Goal: Task Accomplishment & Management: Manage account settings

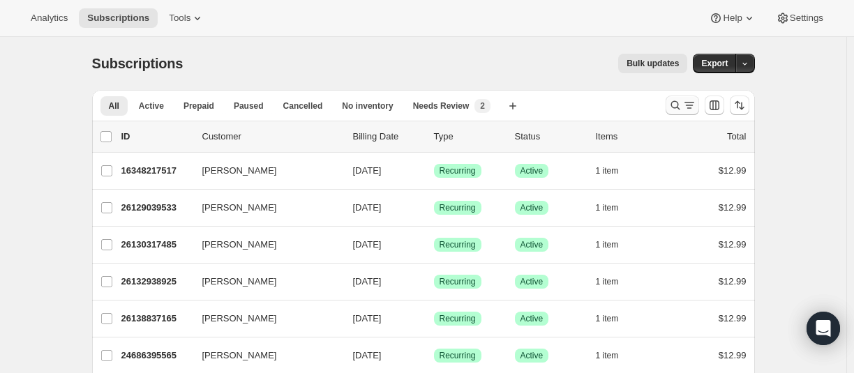
click at [681, 105] on icon "Search and filter results" at bounding box center [676, 105] width 14 height 14
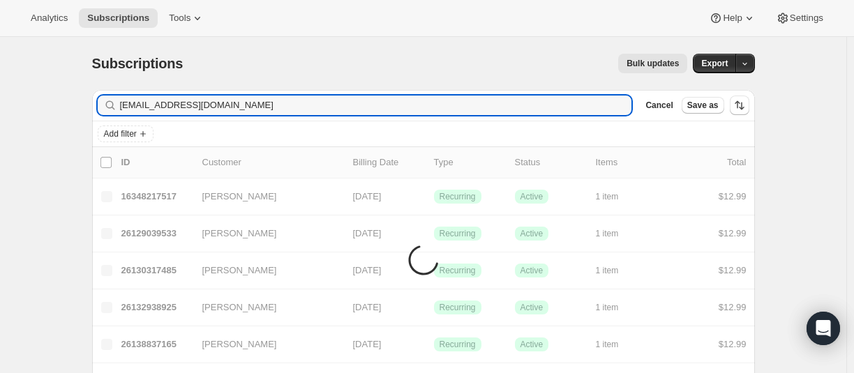
type input "jessejamesmoreno@outlook.com"
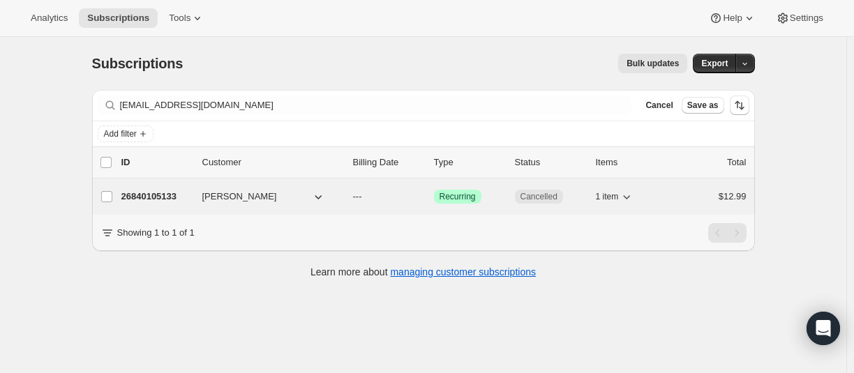
click at [162, 195] on p "26840105133" at bounding box center [156, 197] width 70 height 14
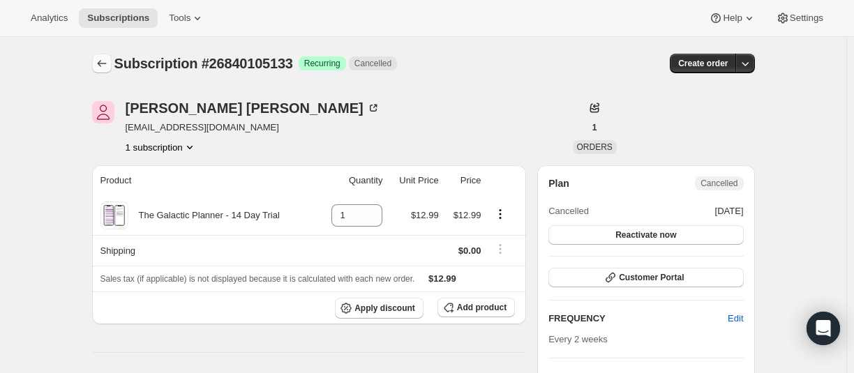
click at [103, 56] on button "Subscriptions" at bounding box center [102, 64] width 20 height 20
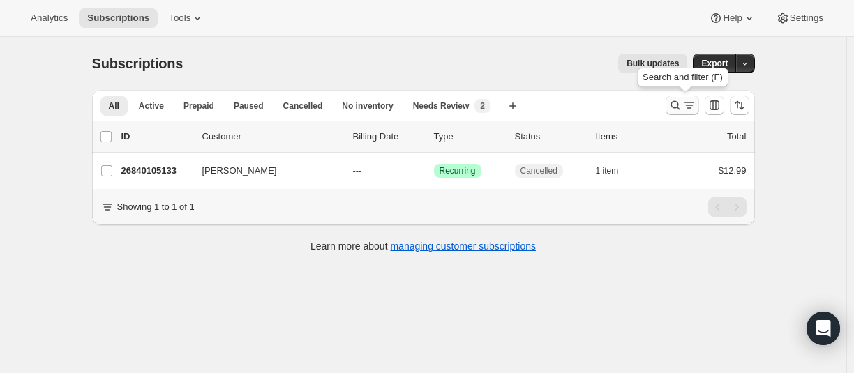
click at [683, 107] on icon "Search and filter results" at bounding box center [676, 105] width 14 height 14
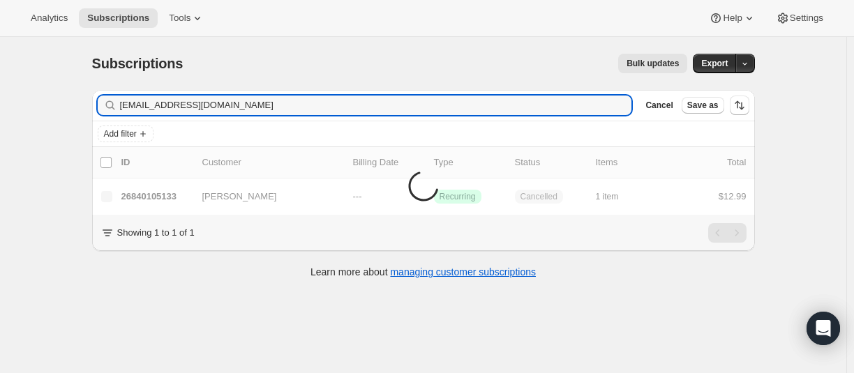
type input "[EMAIL_ADDRESS][DOMAIN_NAME]"
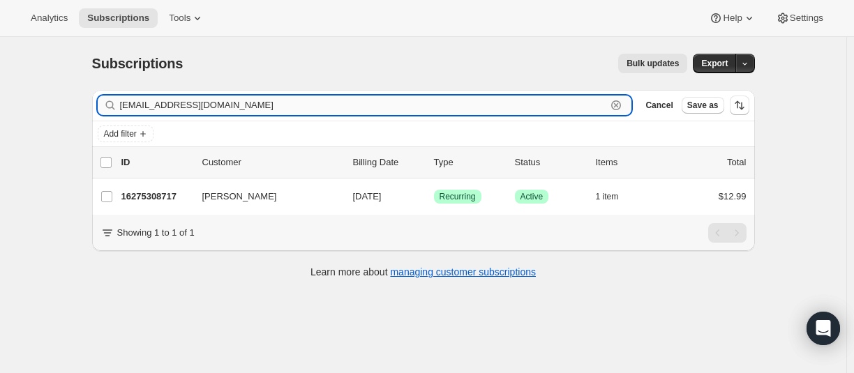
click at [214, 102] on input "[EMAIL_ADDRESS][DOMAIN_NAME]" at bounding box center [363, 106] width 487 height 20
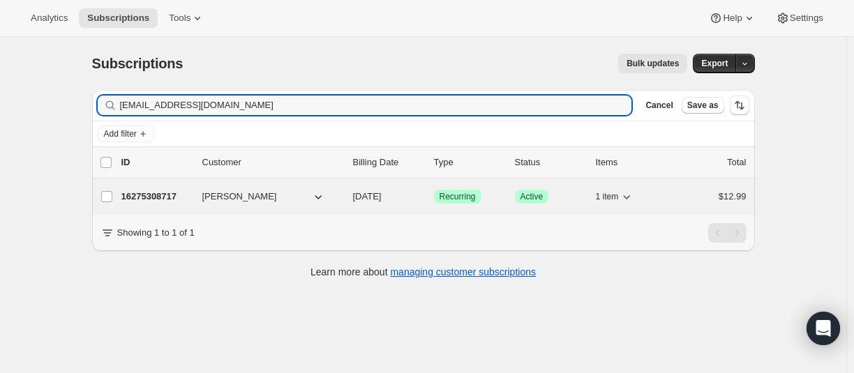
click at [157, 196] on p "16275308717" at bounding box center [156, 197] width 70 height 14
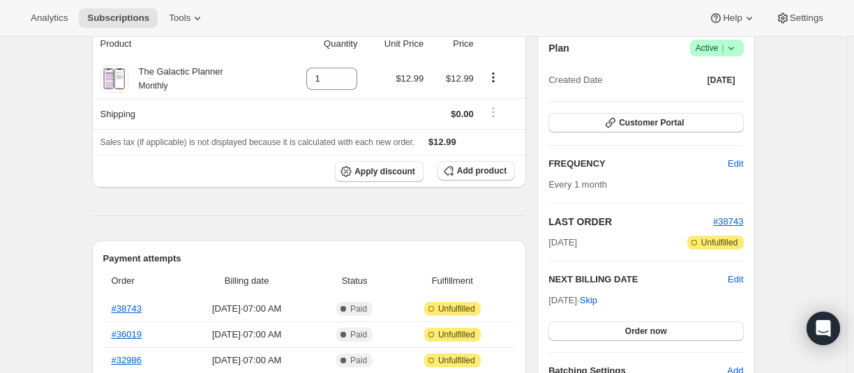
scroll to position [140, 0]
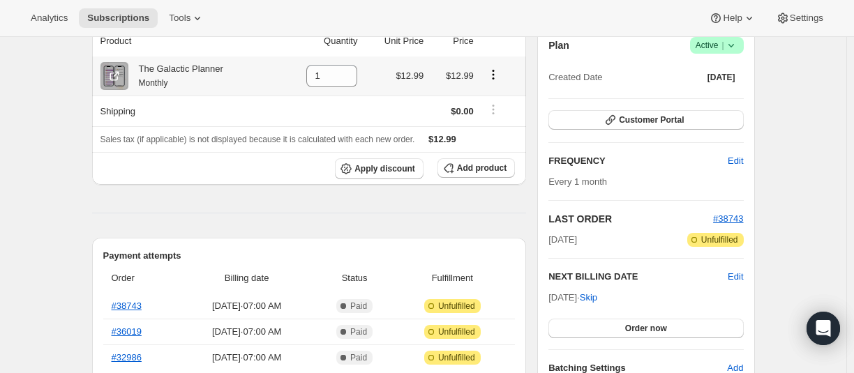
click at [494, 75] on icon "Product actions" at bounding box center [493, 74] width 2 height 2
click at [498, 97] on span "Swap variant" at bounding box center [496, 101] width 52 height 10
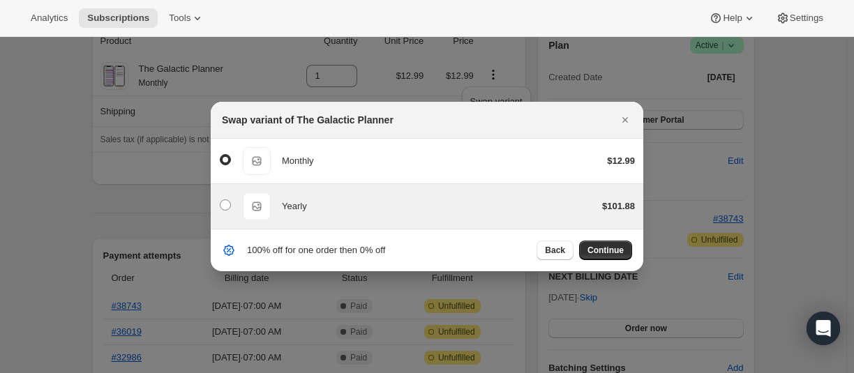
click at [232, 203] on div "Yearly Yearly $101.88" at bounding box center [427, 207] width 416 height 28
radio input "false"
radio input "true"
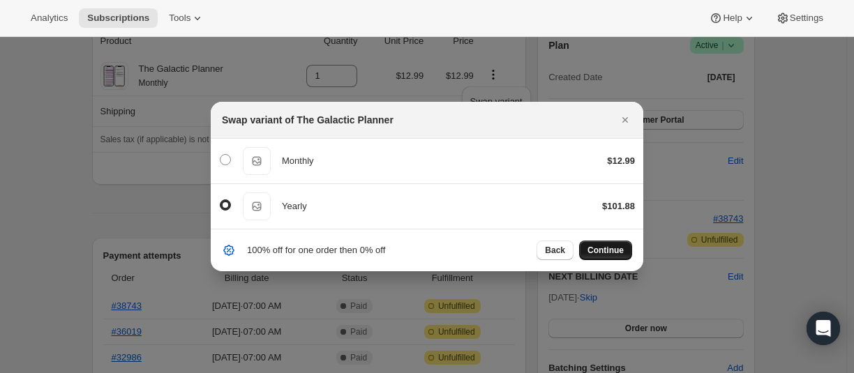
click at [600, 248] on span "Continue" at bounding box center [606, 250] width 36 height 11
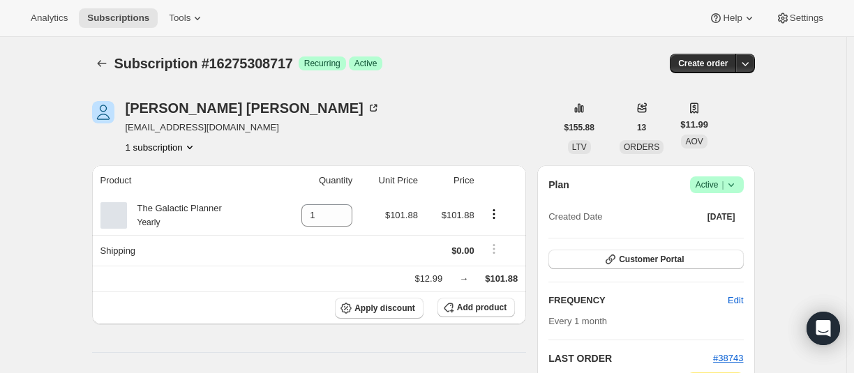
scroll to position [140, 0]
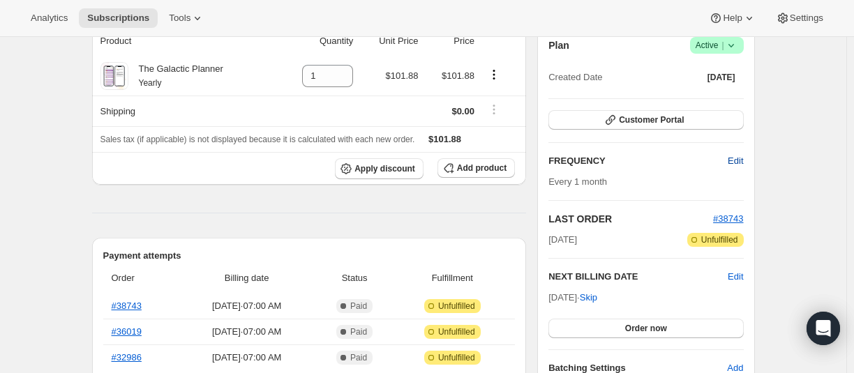
click at [736, 164] on span "Edit" at bounding box center [735, 161] width 15 height 14
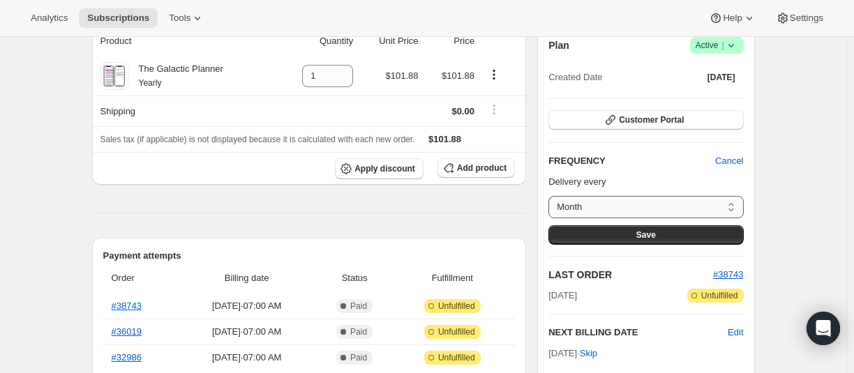
drag, startPoint x: 688, startPoint y: 202, endPoint x: 678, endPoint y: 205, distance: 10.0
click at [688, 202] on select "Month Custom..." at bounding box center [646, 207] width 195 height 22
select select "custom"
click at [552, 196] on select "Month Custom..." at bounding box center [646, 207] width 195 height 22
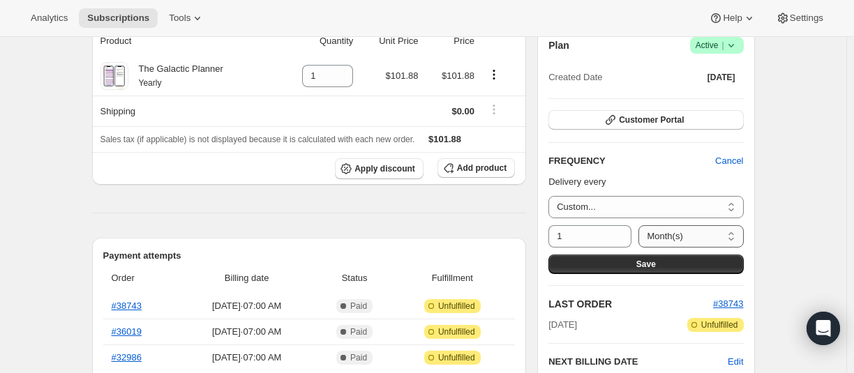
click at [671, 235] on select "Day(s) Week(s) Month(s) Year(s)" at bounding box center [691, 236] width 105 height 22
select select "YEAR"
click at [644, 225] on select "Day(s) Week(s) Month(s) Year(s)" at bounding box center [691, 236] width 105 height 22
click at [662, 262] on button "Save" at bounding box center [646, 265] width 195 height 20
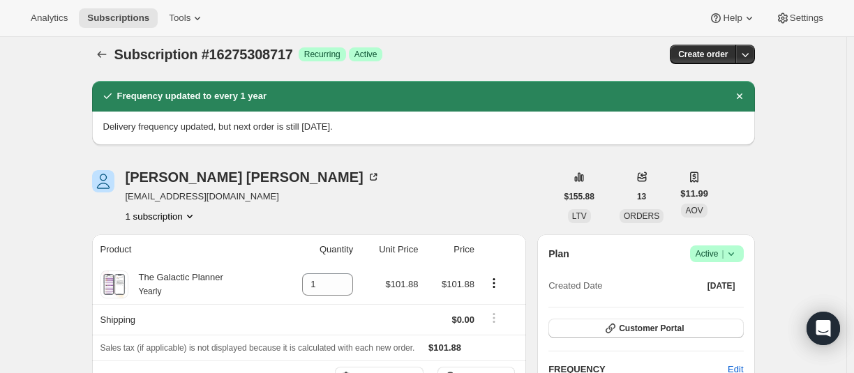
scroll to position [0, 0]
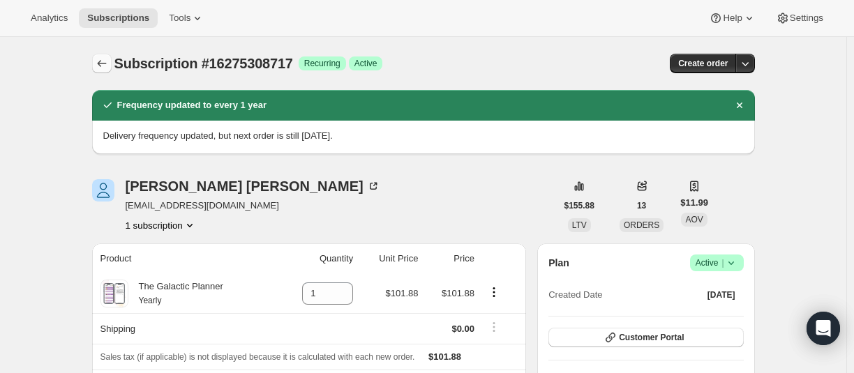
click at [107, 71] on button "Subscriptions" at bounding box center [102, 64] width 20 height 20
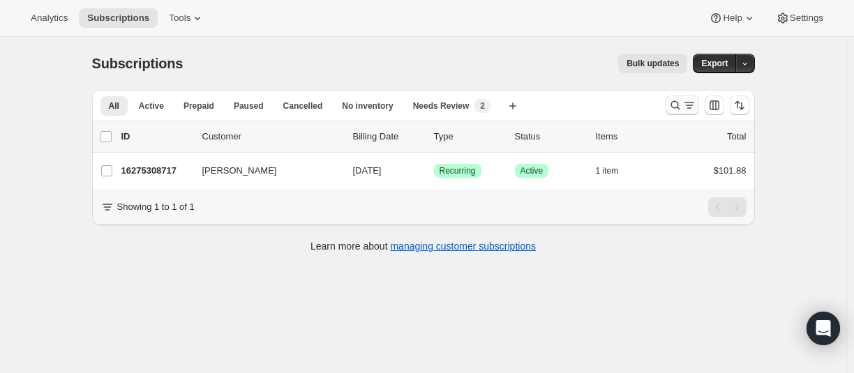
click at [681, 102] on icon "Search and filter results" at bounding box center [676, 105] width 14 height 14
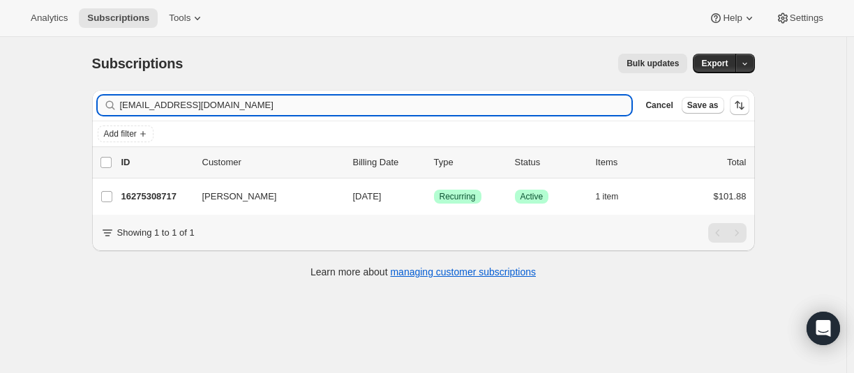
type input "[EMAIL_ADDRESS][DOMAIN_NAME]"
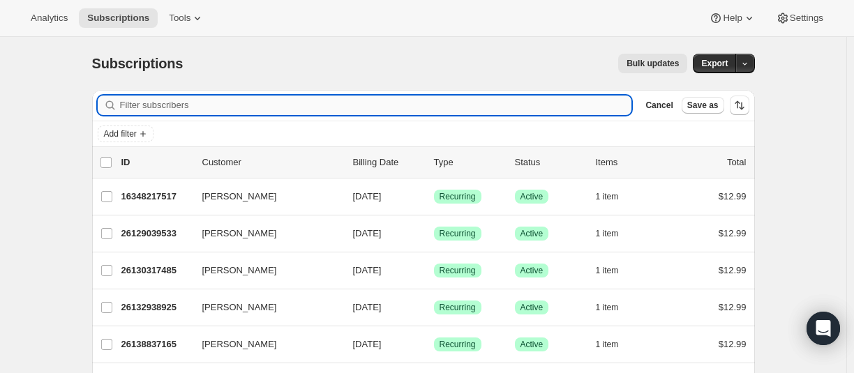
click at [178, 112] on input "Filter subscribers" at bounding box center [376, 106] width 512 height 20
paste input "[EMAIL_ADDRESS][DOMAIN_NAME]"
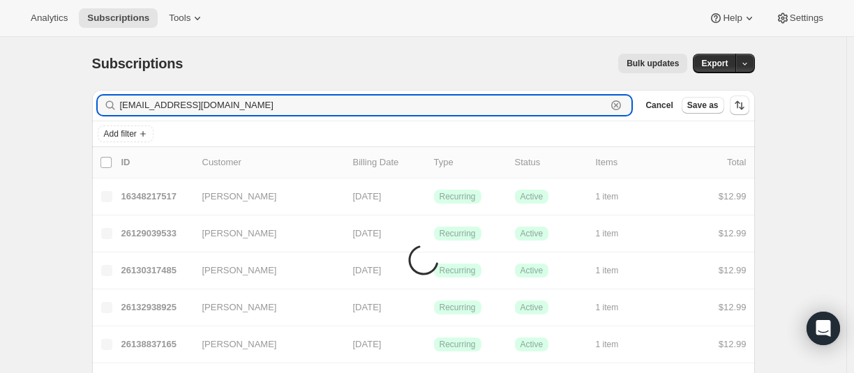
type input "[EMAIL_ADDRESS][DOMAIN_NAME]"
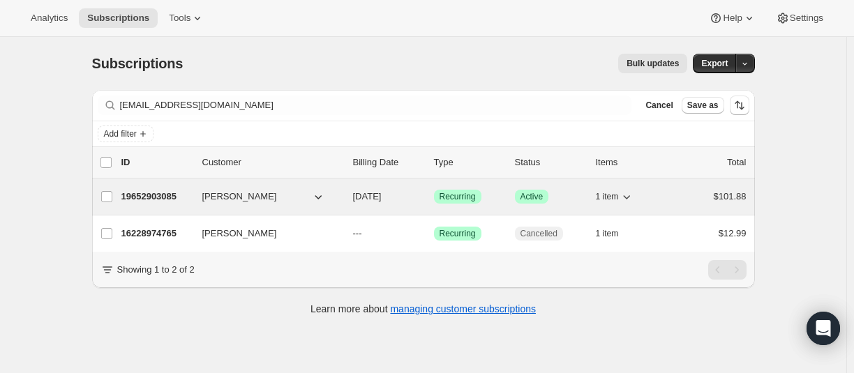
click at [142, 199] on p "19652903085" at bounding box center [156, 197] width 70 height 14
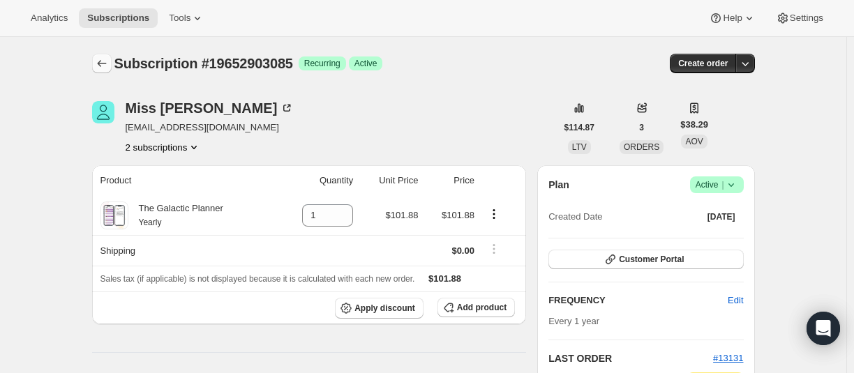
click at [107, 64] on icon "Subscriptions" at bounding box center [102, 64] width 14 height 14
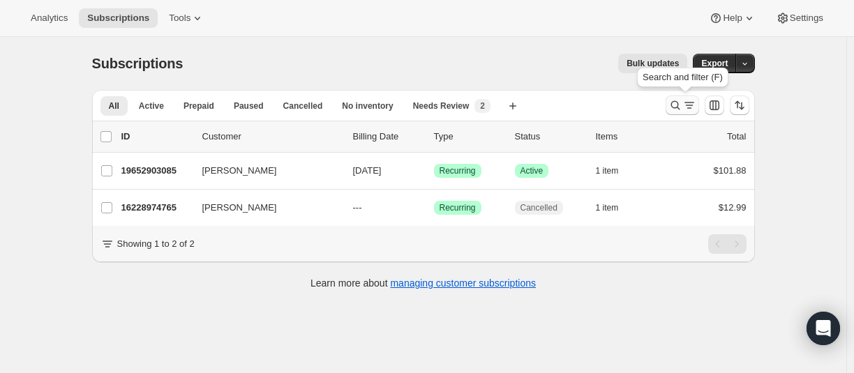
click at [674, 105] on icon "Search and filter results" at bounding box center [676, 105] width 14 height 14
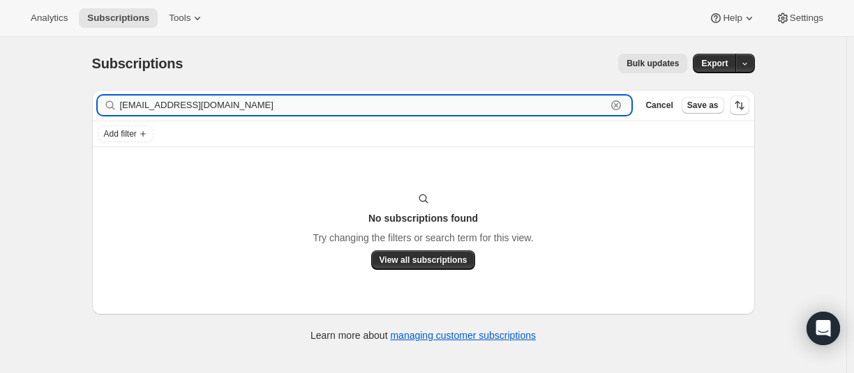
click at [191, 104] on input "[EMAIL_ADDRESS][DOMAIN_NAME]" at bounding box center [363, 106] width 487 height 20
paste input "guyenvi"
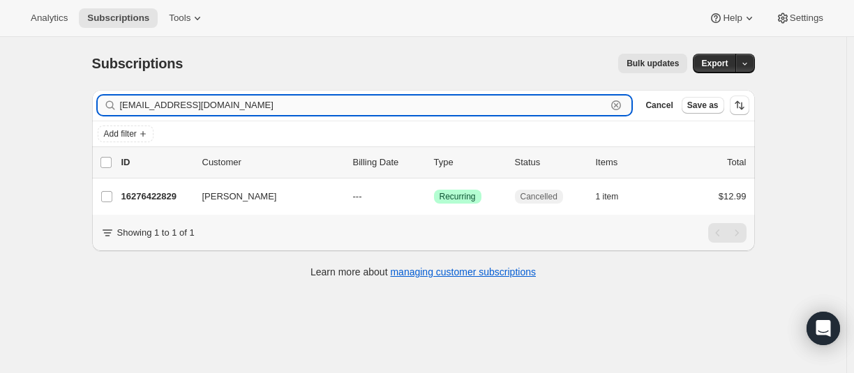
click at [161, 104] on input "[EMAIL_ADDRESS][DOMAIN_NAME]" at bounding box center [363, 106] width 487 height 20
paste input "[PERSON_NAME].[PERSON_NAME].of.[PERSON_NAME]@gmai"
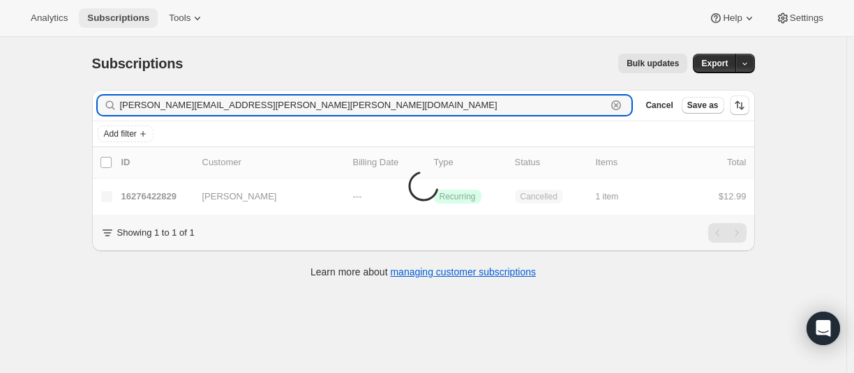
type input "[PERSON_NAME][EMAIL_ADDRESS][PERSON_NAME][PERSON_NAME][DOMAIN_NAME]"
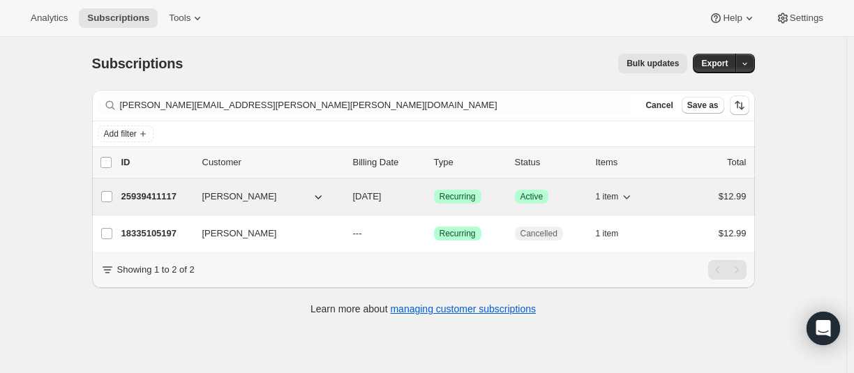
click at [137, 194] on p "25939411117" at bounding box center [156, 197] width 70 height 14
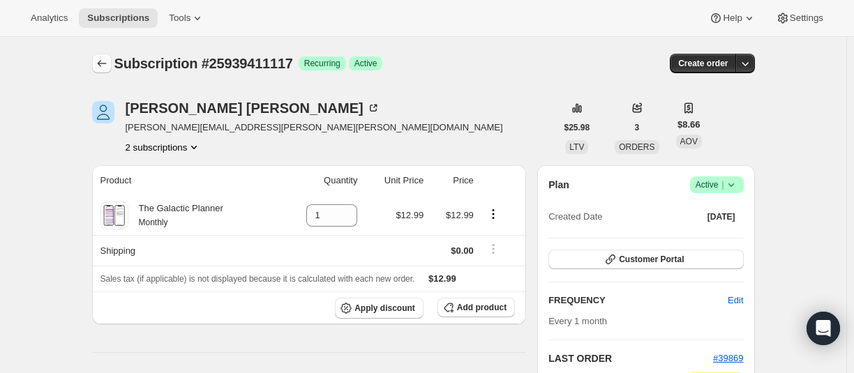
click at [106, 65] on icon "Subscriptions" at bounding box center [102, 64] width 14 height 14
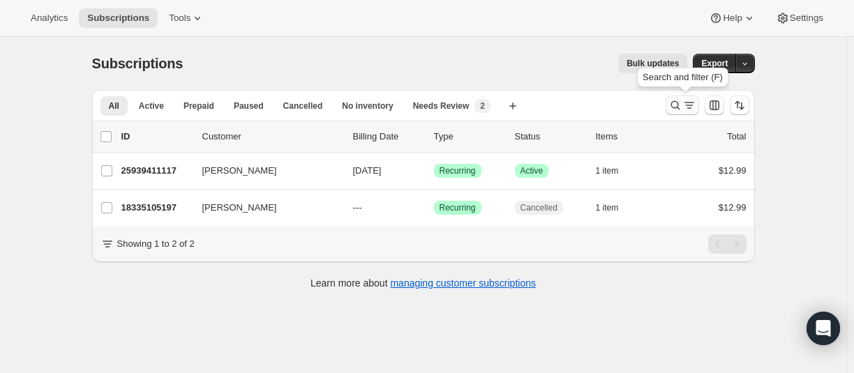
click at [674, 105] on icon "Search and filter results" at bounding box center [676, 105] width 14 height 14
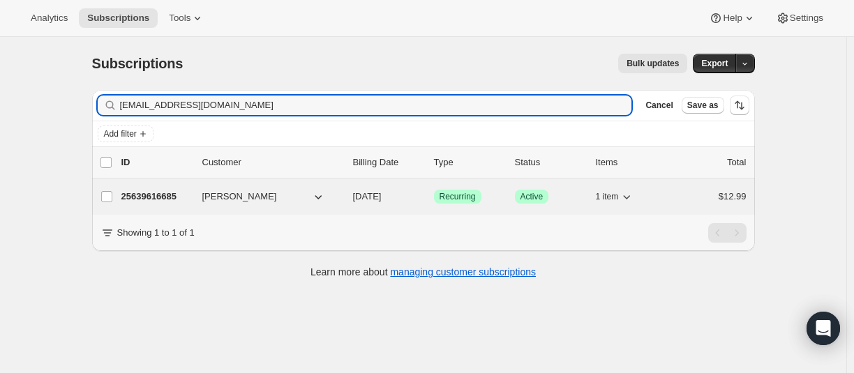
type input "[EMAIL_ADDRESS][DOMAIN_NAME]"
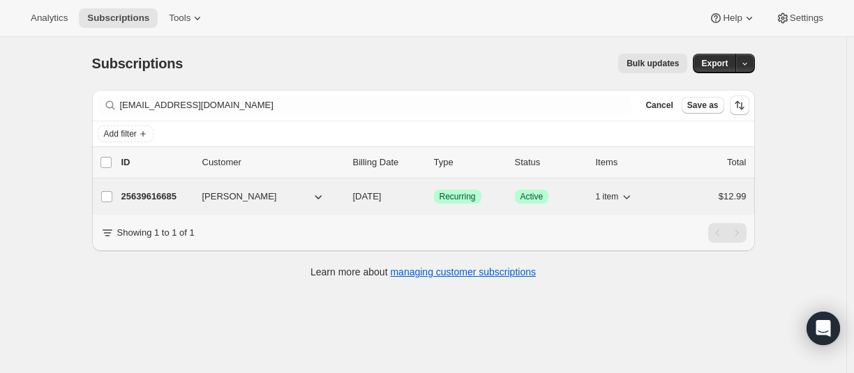
click at [171, 192] on p "25639616685" at bounding box center [156, 197] width 70 height 14
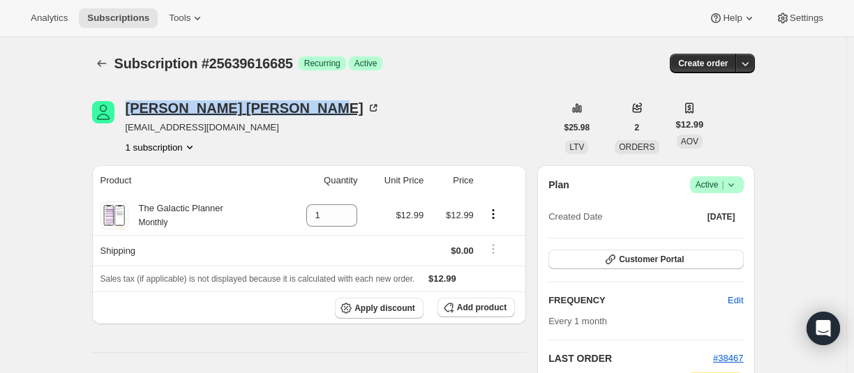
drag, startPoint x: 125, startPoint y: 108, endPoint x: 248, endPoint y: 112, distance: 123.6
click at [248, 112] on div "[PERSON_NAME] [EMAIL_ADDRESS][DOMAIN_NAME] 1 subscription" at bounding box center [324, 127] width 464 height 53
copy div "[PERSON_NAME]"
click at [102, 61] on icon "Subscriptions" at bounding box center [102, 64] width 14 height 14
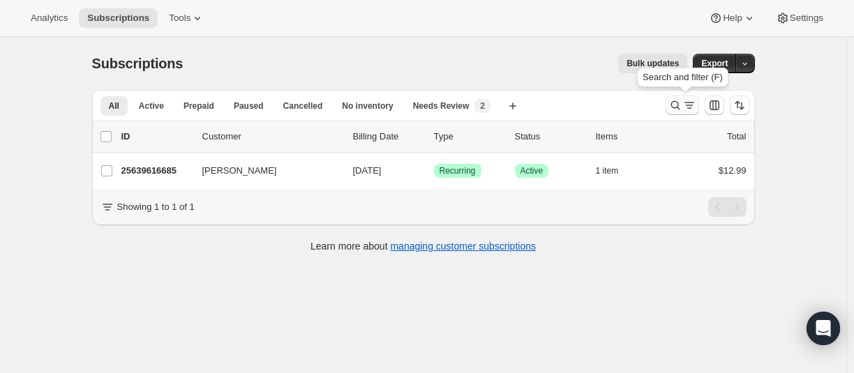
click at [675, 112] on icon "Search and filter results" at bounding box center [676, 105] width 14 height 14
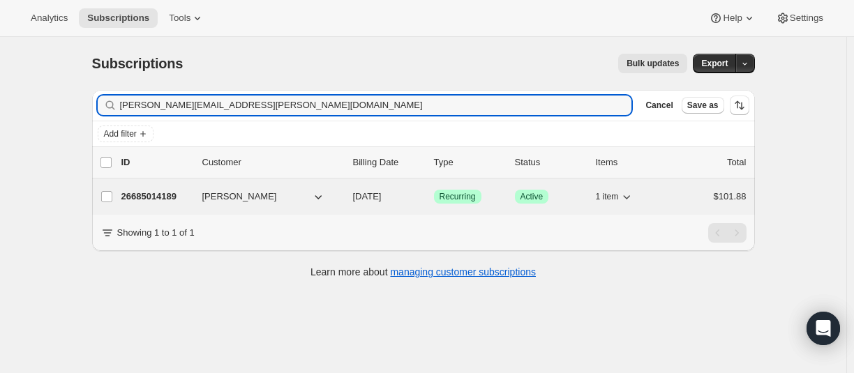
type input "[PERSON_NAME][EMAIL_ADDRESS][PERSON_NAME][DOMAIN_NAME]"
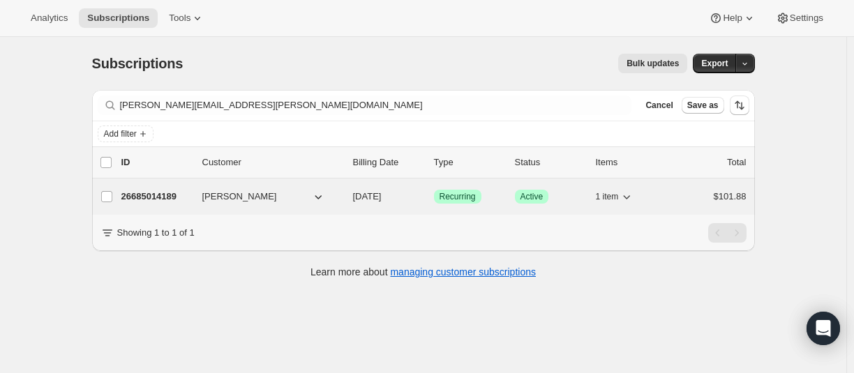
click at [160, 195] on p "26685014189" at bounding box center [156, 197] width 70 height 14
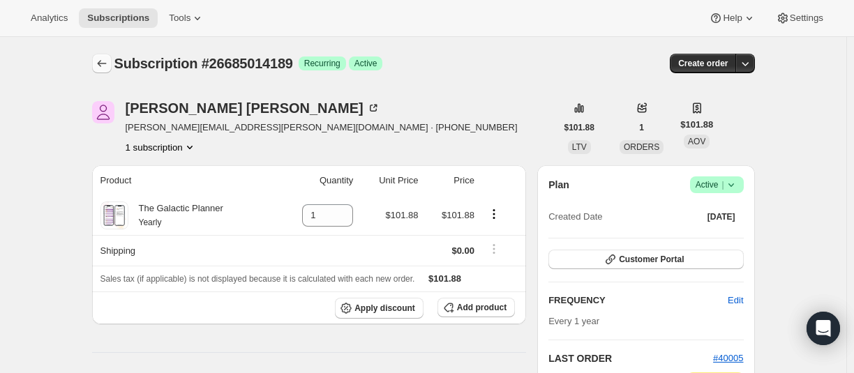
click at [100, 63] on icon "Subscriptions" at bounding box center [102, 64] width 14 height 14
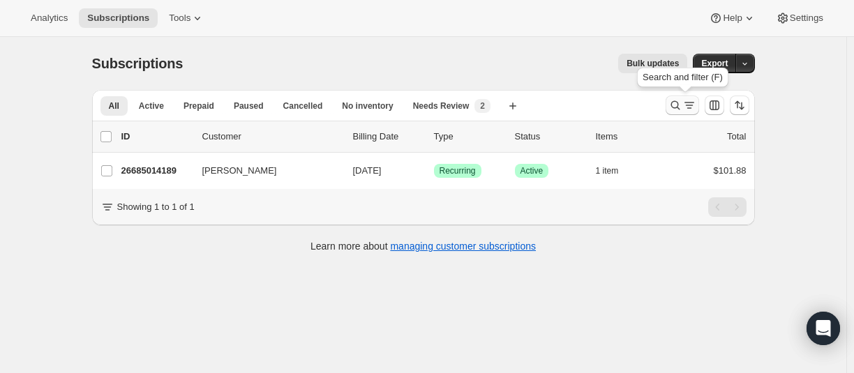
click at [677, 101] on icon "Search and filter results" at bounding box center [676, 105] width 14 height 14
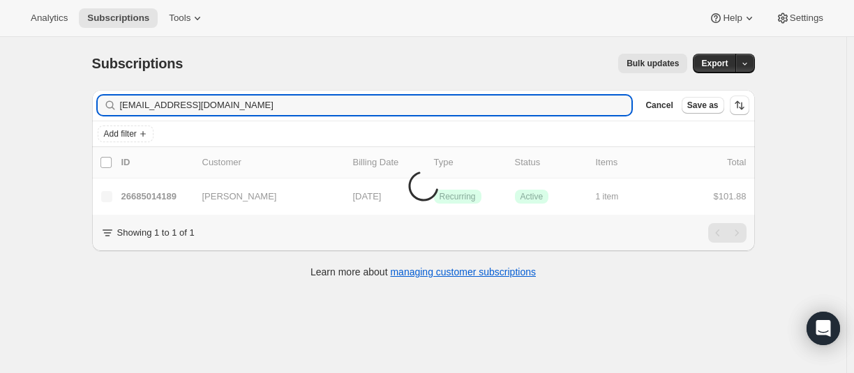
type input "[EMAIL_ADDRESS][DOMAIN_NAME]"
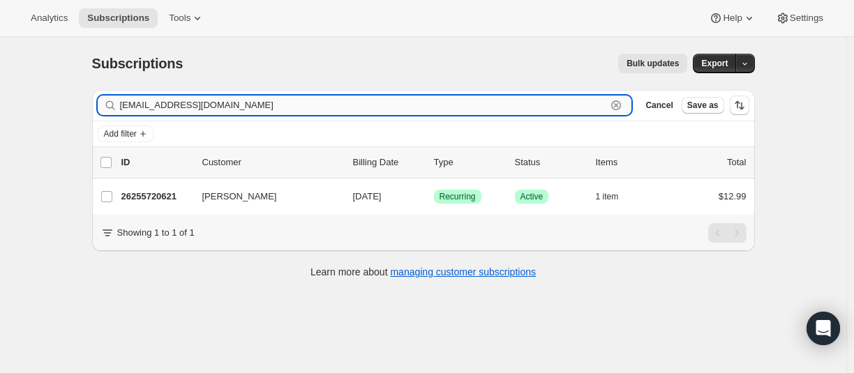
click at [187, 108] on input "[EMAIL_ADDRESS][DOMAIN_NAME]" at bounding box center [363, 106] width 487 height 20
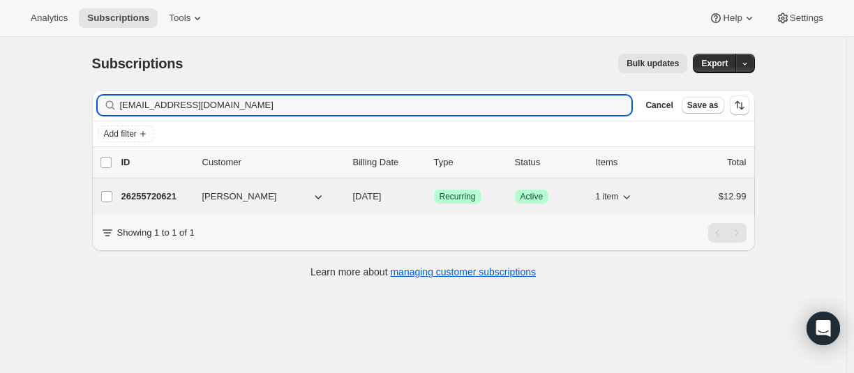
click at [154, 197] on p "26255720621" at bounding box center [156, 197] width 70 height 14
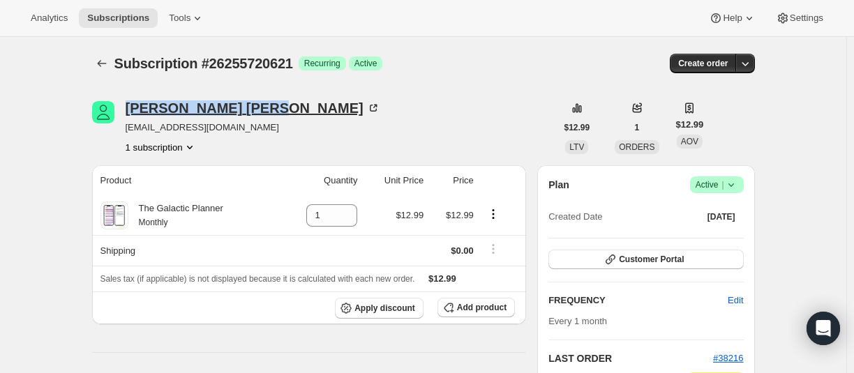
drag, startPoint x: 125, startPoint y: 107, endPoint x: 201, endPoint y: 110, distance: 76.1
click at [201, 110] on div "[PERSON_NAME] [EMAIL_ADDRESS][DOMAIN_NAME] 1 subscription" at bounding box center [324, 127] width 464 height 53
copy div "[PERSON_NAME]"
click at [105, 60] on icon "Subscriptions" at bounding box center [102, 64] width 14 height 14
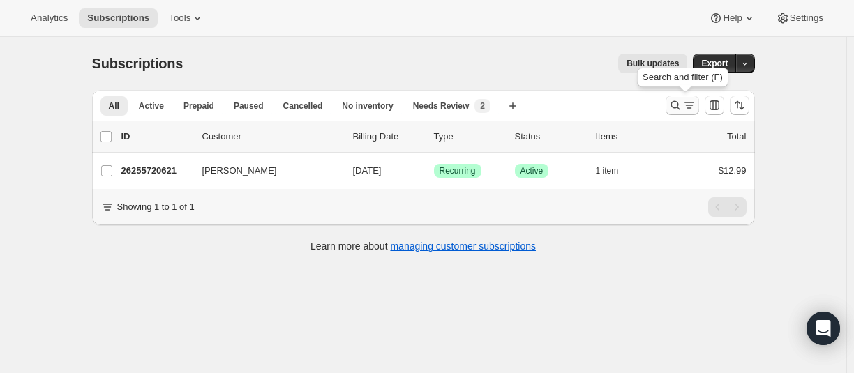
click at [677, 103] on icon "Search and filter results" at bounding box center [676, 105] width 14 height 14
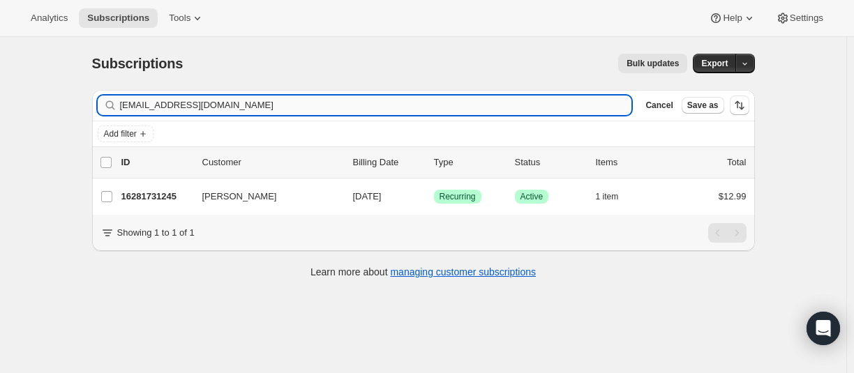
click at [207, 105] on input "[EMAIL_ADDRESS][DOMAIN_NAME]" at bounding box center [376, 106] width 512 height 20
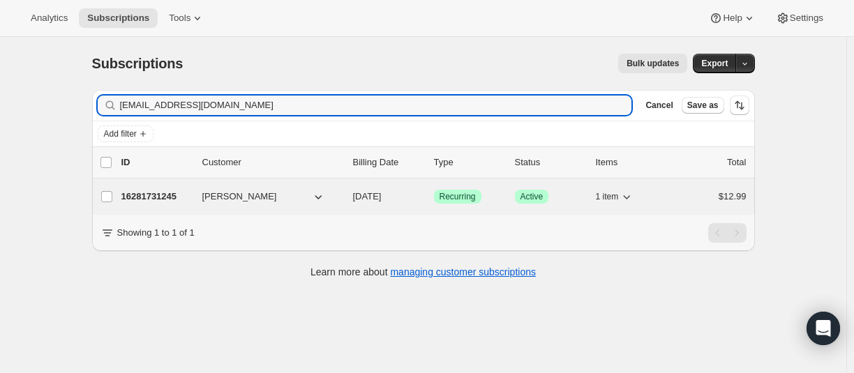
type input "[EMAIL_ADDRESS][DOMAIN_NAME]"
click at [151, 195] on p "16281731245" at bounding box center [156, 197] width 70 height 14
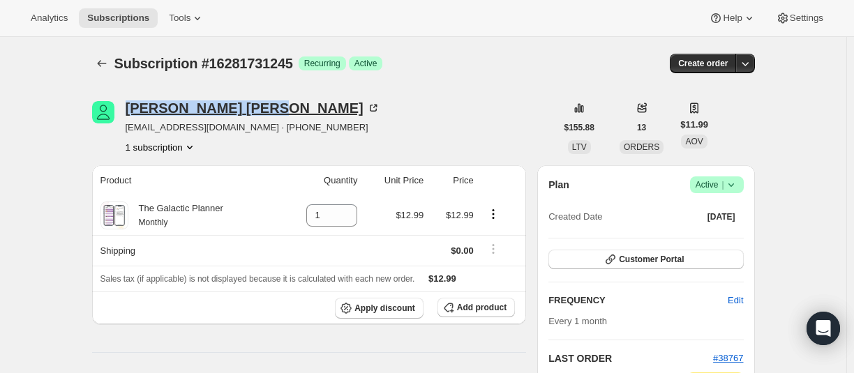
drag, startPoint x: 125, startPoint y: 109, endPoint x: 200, endPoint y: 112, distance: 74.7
click at [200, 112] on div "[PERSON_NAME] [EMAIL_ADDRESS][DOMAIN_NAME] · [PHONE_NUMBER] 1 subscription" at bounding box center [324, 127] width 464 height 53
copy div "[PERSON_NAME]"
click at [109, 61] on icon "Subscriptions" at bounding box center [102, 64] width 14 height 14
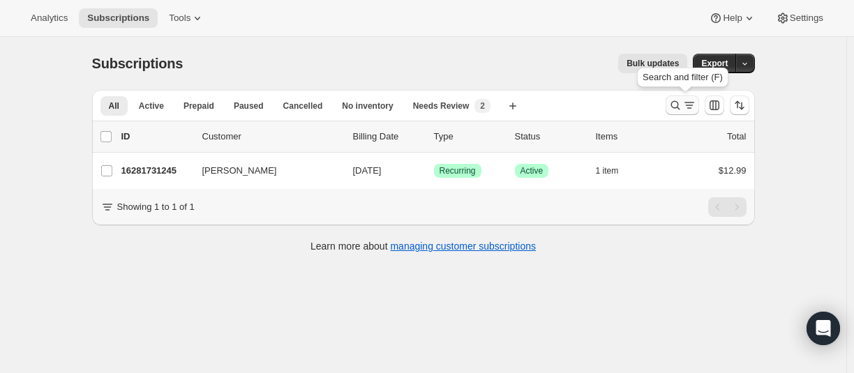
click at [680, 107] on icon "Search and filter results" at bounding box center [675, 105] width 9 height 9
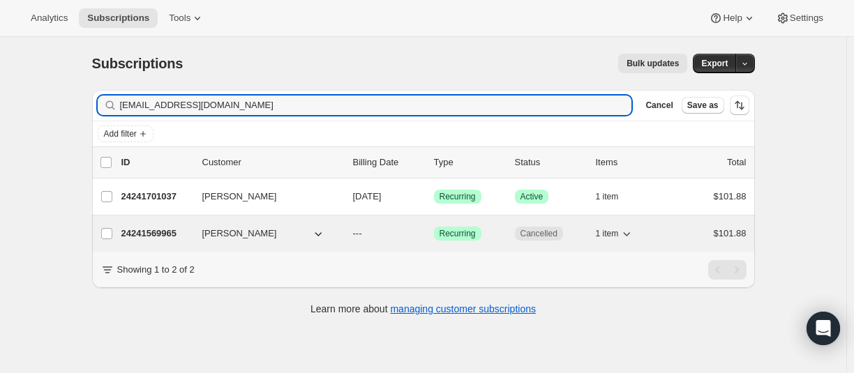
type input "[EMAIL_ADDRESS][DOMAIN_NAME]"
click at [157, 232] on p "24241569965" at bounding box center [156, 234] width 70 height 14
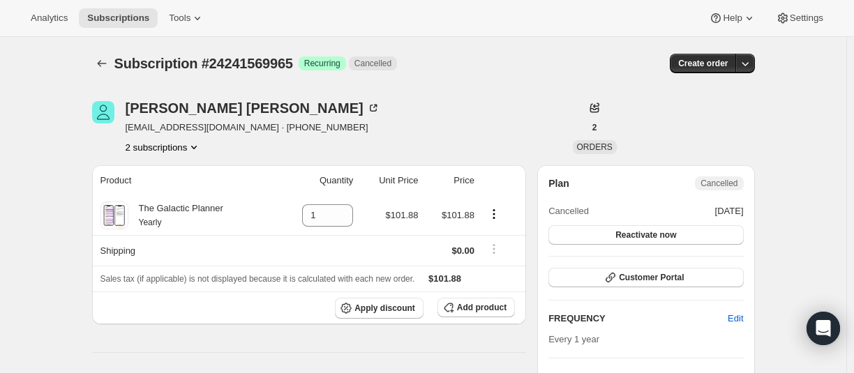
click at [156, 150] on button "2 subscriptions" at bounding box center [164, 147] width 76 height 14
click at [152, 191] on span "24241701037" at bounding box center [165, 198] width 97 height 14
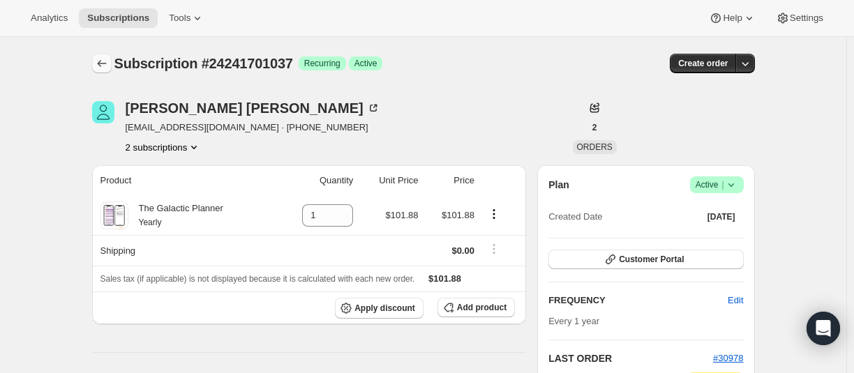
click at [107, 57] on button "Subscriptions" at bounding box center [102, 64] width 20 height 20
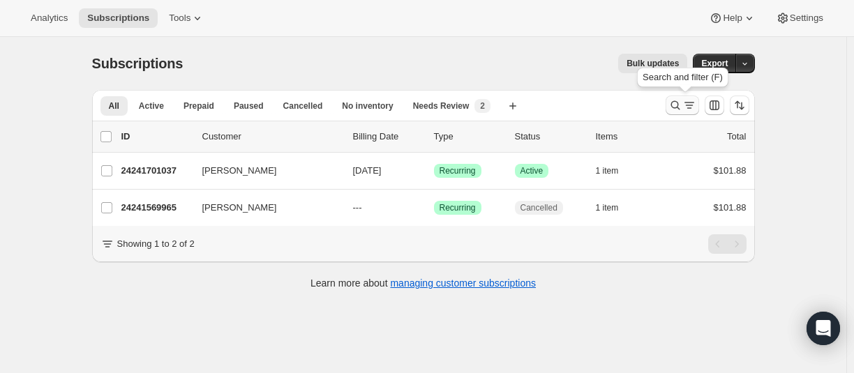
click at [672, 105] on icon "Search and filter results" at bounding box center [676, 105] width 14 height 14
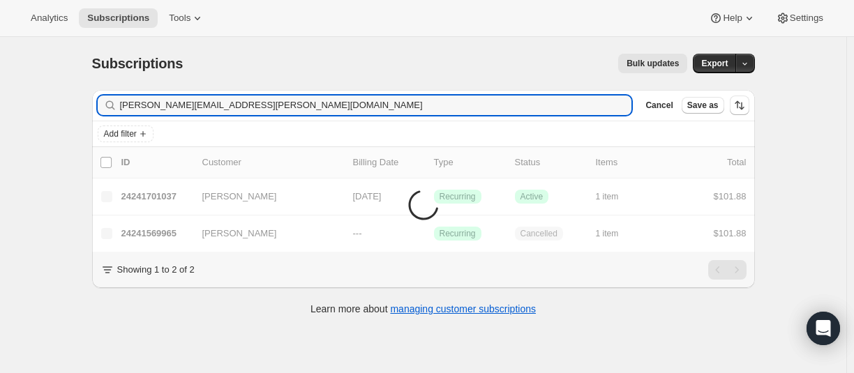
type input "[PERSON_NAME][EMAIL_ADDRESS][PERSON_NAME][DOMAIN_NAME]"
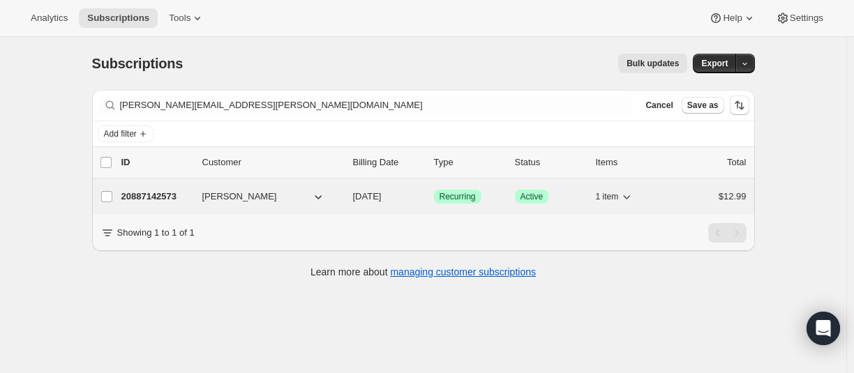
click at [166, 196] on p "20887142573" at bounding box center [156, 197] width 70 height 14
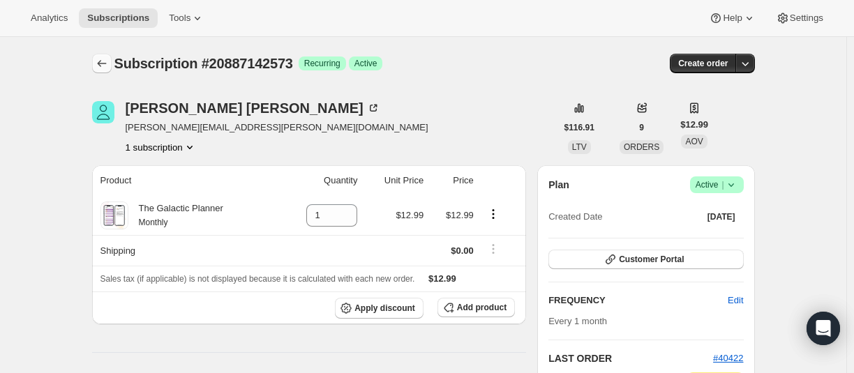
click at [101, 56] on button "Subscriptions" at bounding box center [102, 64] width 20 height 20
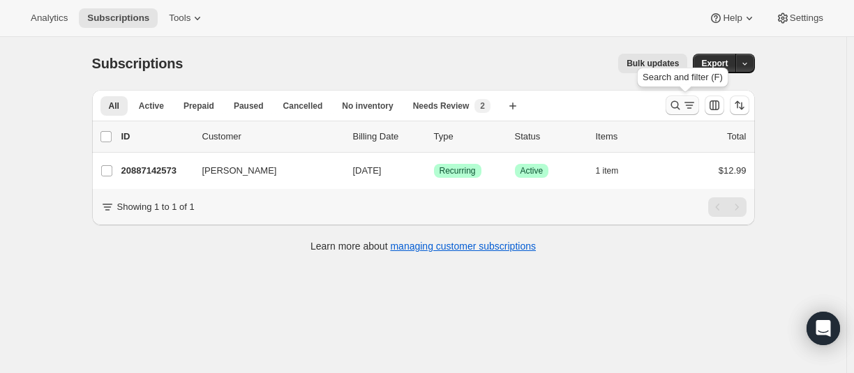
click at [674, 110] on icon "Search and filter results" at bounding box center [676, 105] width 14 height 14
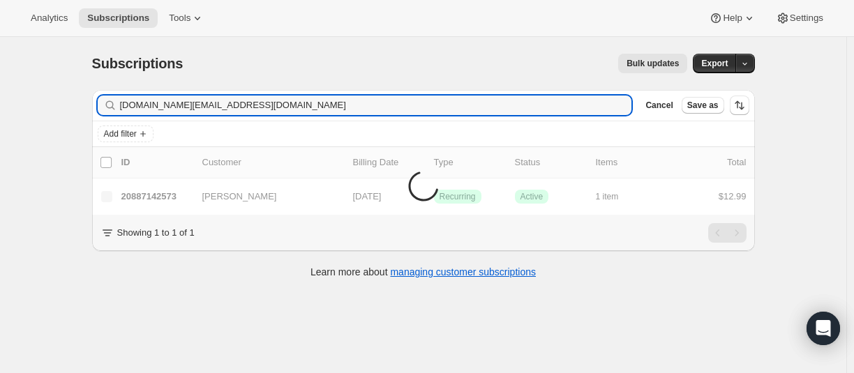
type input "[DOMAIN_NAME][EMAIL_ADDRESS][DOMAIN_NAME]"
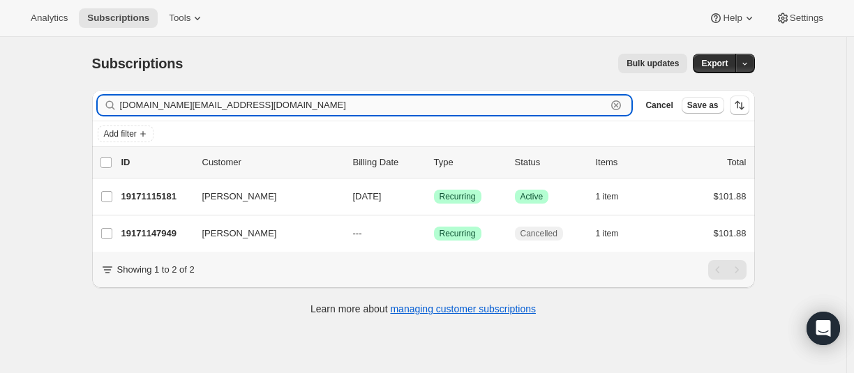
click at [263, 103] on input "[DOMAIN_NAME][EMAIL_ADDRESS][DOMAIN_NAME]" at bounding box center [363, 106] width 487 height 20
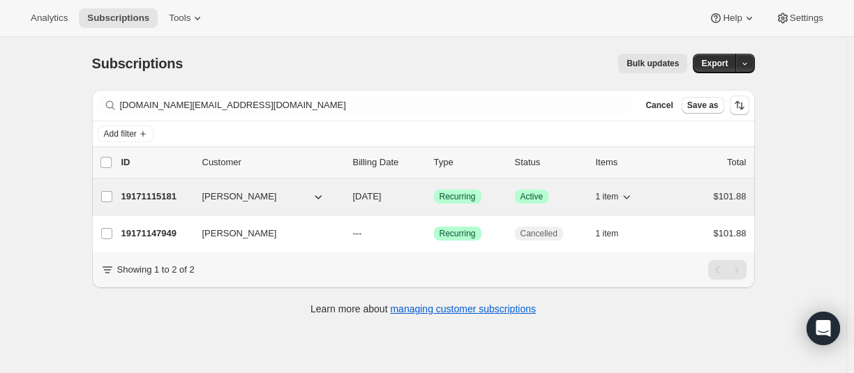
click at [140, 194] on p "19171115181" at bounding box center [156, 197] width 70 height 14
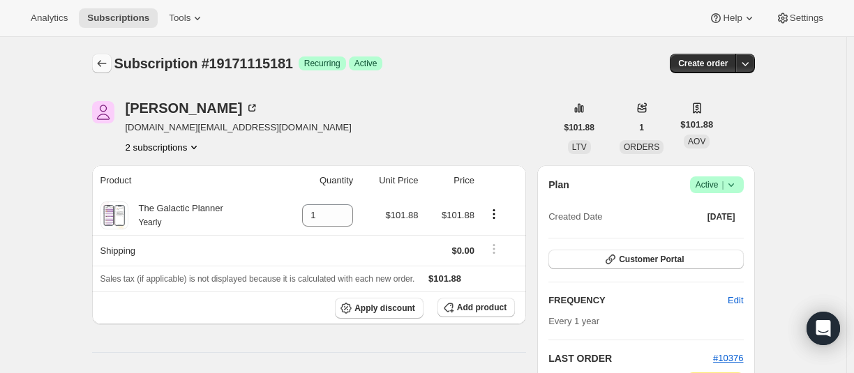
click at [109, 61] on icon "Subscriptions" at bounding box center [102, 64] width 14 height 14
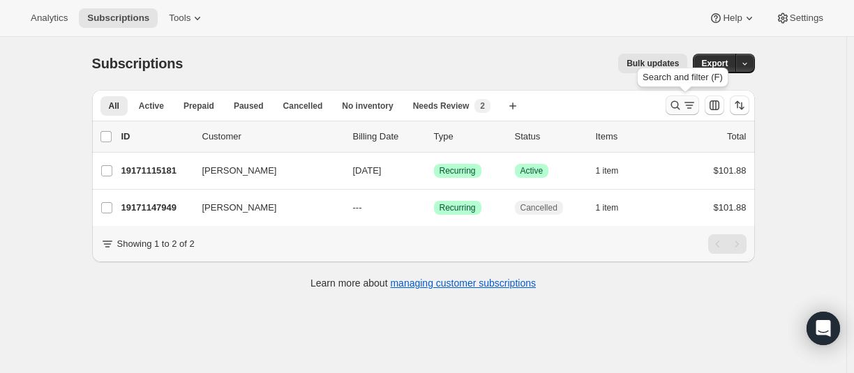
click at [680, 103] on icon "Search and filter results" at bounding box center [676, 105] width 14 height 14
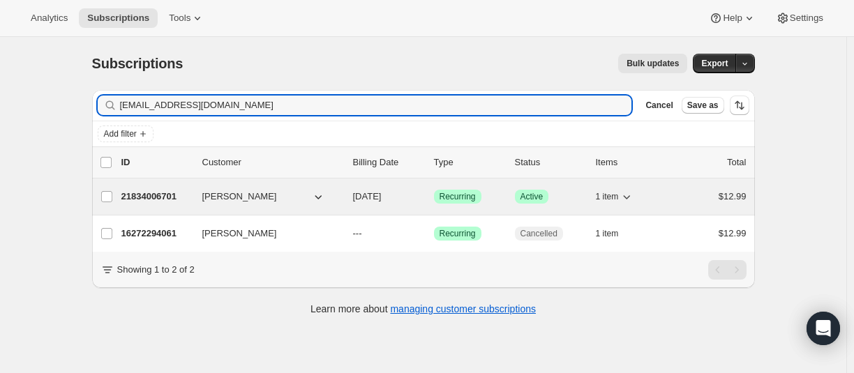
type input "[EMAIL_ADDRESS][DOMAIN_NAME]"
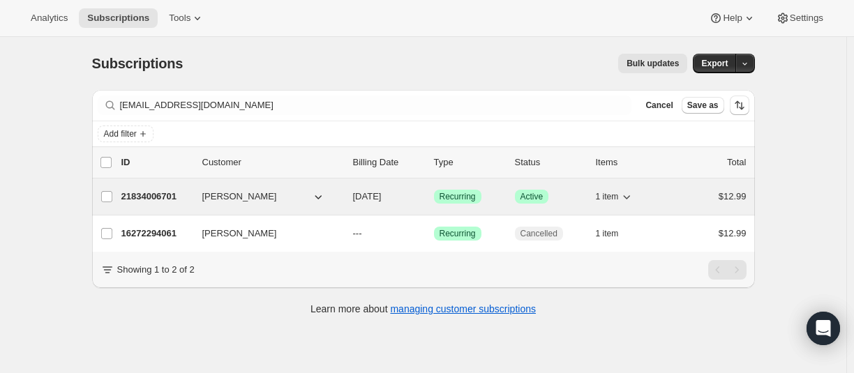
click at [157, 196] on p "21834006701" at bounding box center [156, 197] width 70 height 14
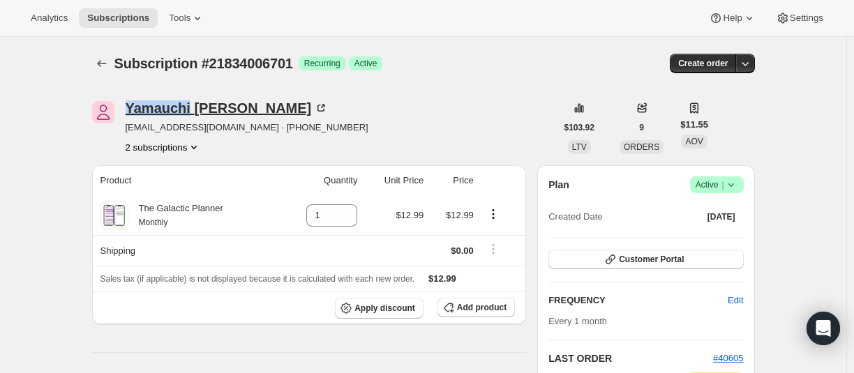
drag, startPoint x: 126, startPoint y: 103, endPoint x: 195, endPoint y: 102, distance: 68.4
click at [195, 102] on div "Yamauchi Ayuko [EMAIL_ADDRESS][DOMAIN_NAME] · [PHONE_NUMBER] 2 subscriptions" at bounding box center [324, 127] width 464 height 53
copy div "Yamauchi"
click at [102, 65] on icon "Subscriptions" at bounding box center [101, 63] width 9 height 7
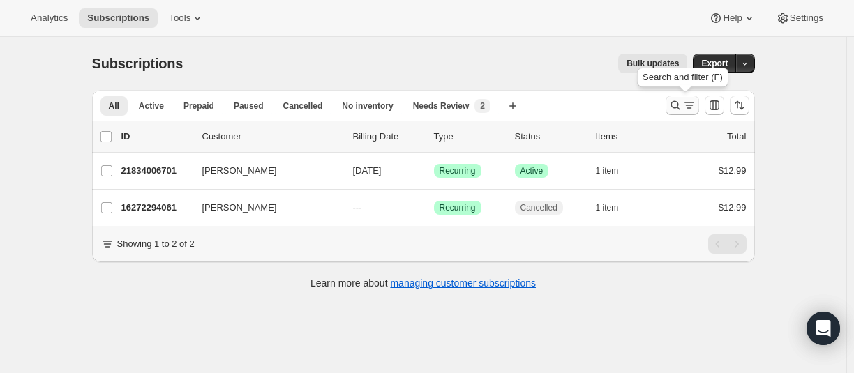
click at [671, 101] on icon "Search and filter results" at bounding box center [676, 105] width 14 height 14
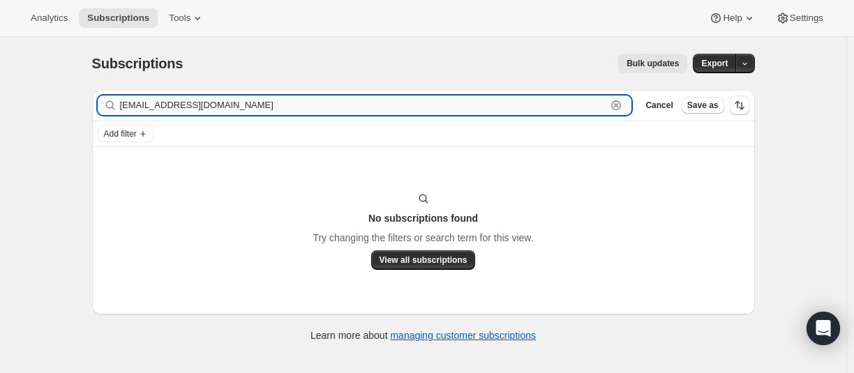
click at [179, 100] on input "[EMAIL_ADDRESS][DOMAIN_NAME]" at bounding box center [363, 106] width 487 height 20
click at [168, 105] on input "[EMAIL_ADDRESS][DOMAIN_NAME]" at bounding box center [363, 106] width 487 height 20
paste input "[PERSON_NAME]"
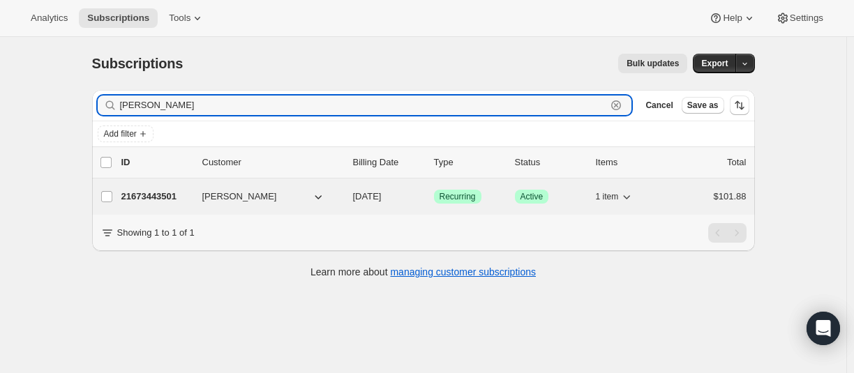
type input "[PERSON_NAME]"
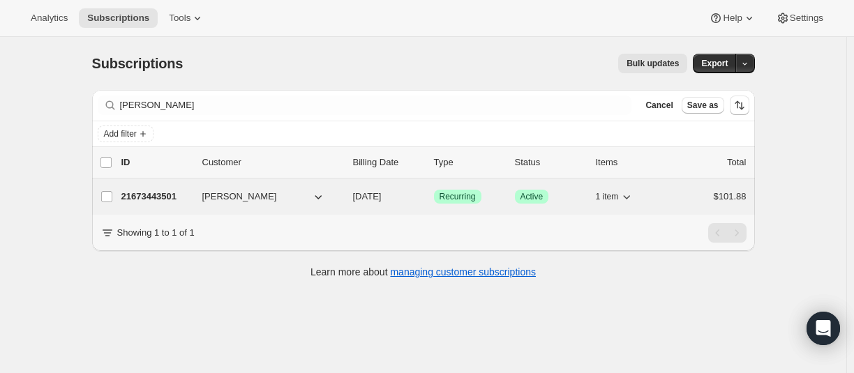
click at [161, 192] on p "21673443501" at bounding box center [156, 197] width 70 height 14
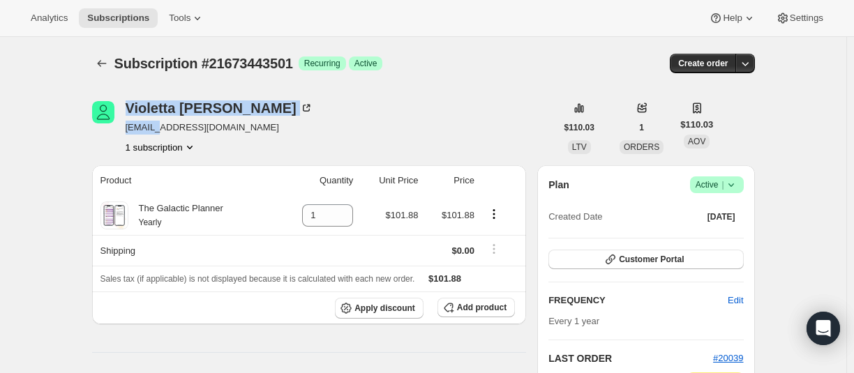
drag, startPoint x: 117, startPoint y: 128, endPoint x: 235, endPoint y: 140, distance: 119.3
click at [159, 128] on div "[PERSON_NAME] [EMAIL_ADDRESS][DOMAIN_NAME] 1 subscription" at bounding box center [324, 127] width 464 height 53
click at [289, 147] on div "[PERSON_NAME] [EMAIL_ADDRESS][DOMAIN_NAME] 1 subscription" at bounding box center [324, 127] width 464 height 53
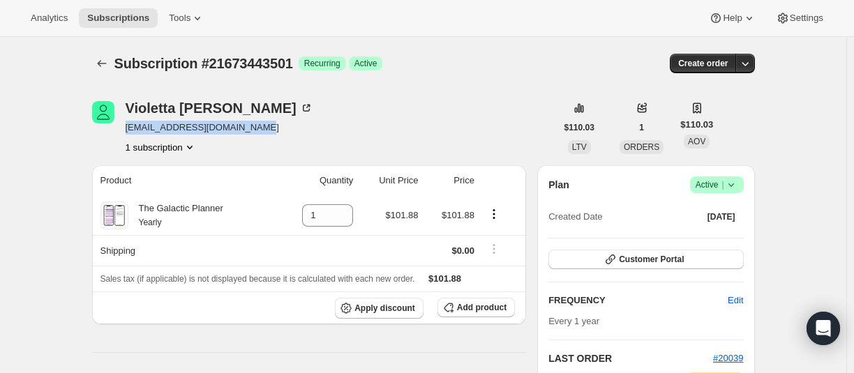
drag, startPoint x: 261, startPoint y: 126, endPoint x: 1, endPoint y: 168, distance: 263.6
click at [126, 126] on div "[PERSON_NAME] [EMAIL_ADDRESS][DOMAIN_NAME] 1 subscription" at bounding box center [324, 127] width 464 height 53
copy span "[EMAIL_ADDRESS][DOMAIN_NAME]"
click at [107, 64] on icon "Subscriptions" at bounding box center [102, 64] width 14 height 14
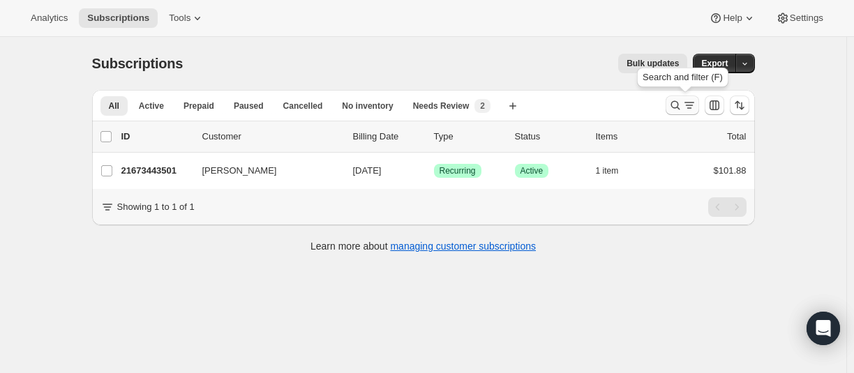
click at [676, 108] on icon "Search and filter results" at bounding box center [676, 105] width 14 height 14
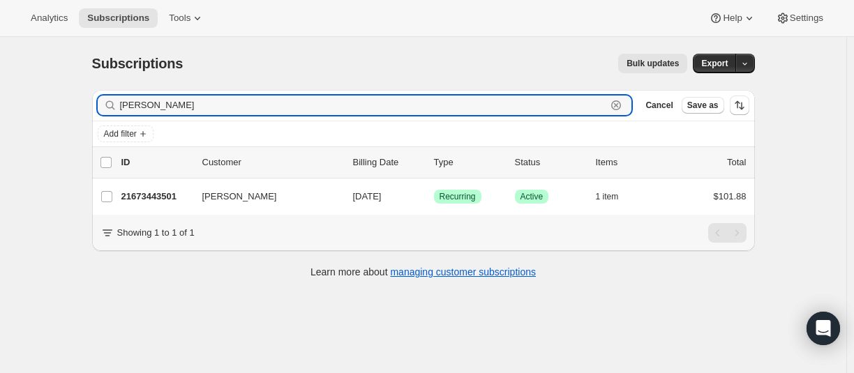
paste input "[EMAIL_ADDRESS][DOMAIN_NAME]"
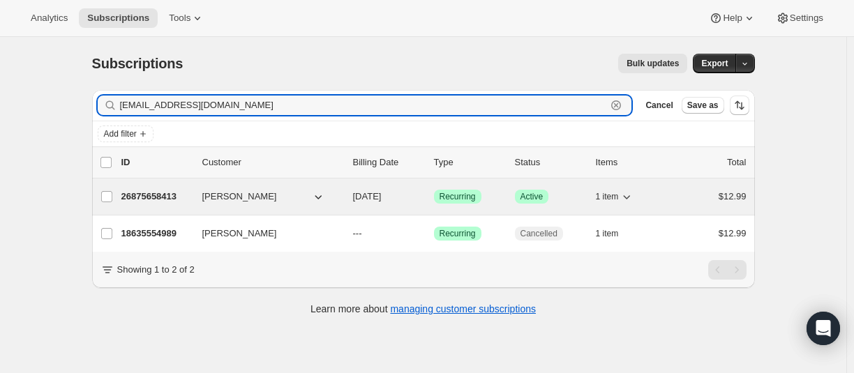
type input "[EMAIL_ADDRESS][DOMAIN_NAME]"
click at [158, 197] on p "26875658413" at bounding box center [156, 197] width 70 height 14
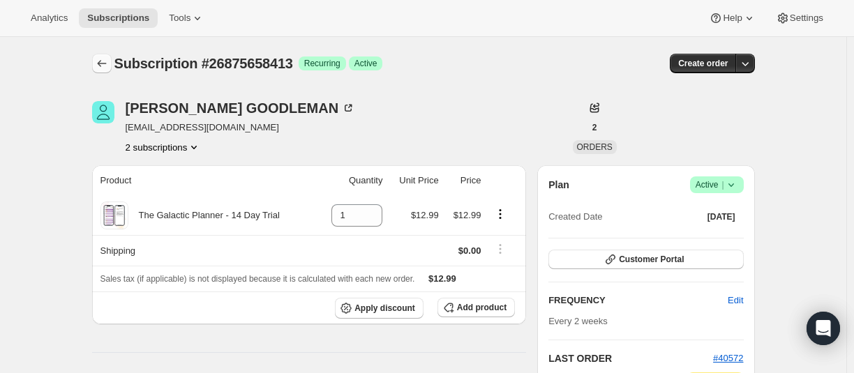
click at [109, 60] on icon "Subscriptions" at bounding box center [102, 64] width 14 height 14
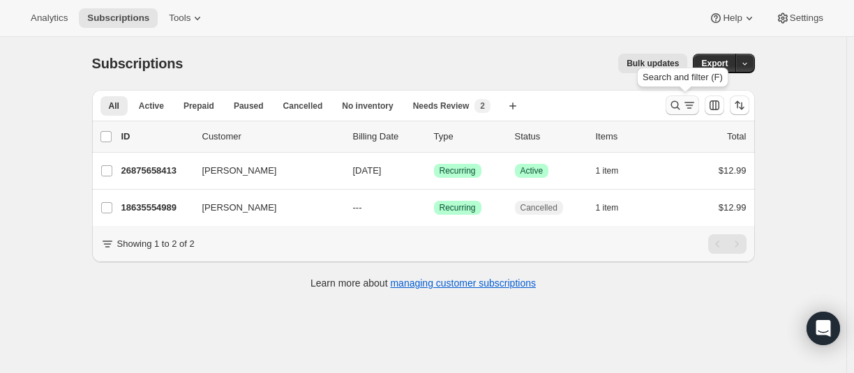
click at [676, 107] on icon "Search and filter results" at bounding box center [676, 105] width 14 height 14
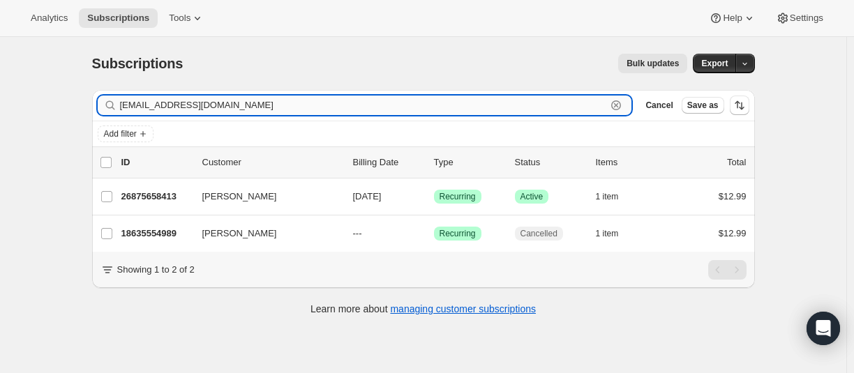
paste input "amarisgonzalez12295"
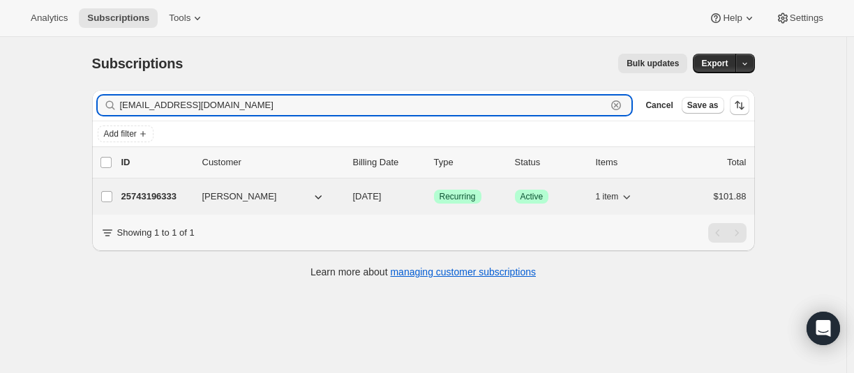
type input "[EMAIL_ADDRESS][DOMAIN_NAME]"
click at [153, 196] on p "25743196333" at bounding box center [156, 197] width 70 height 14
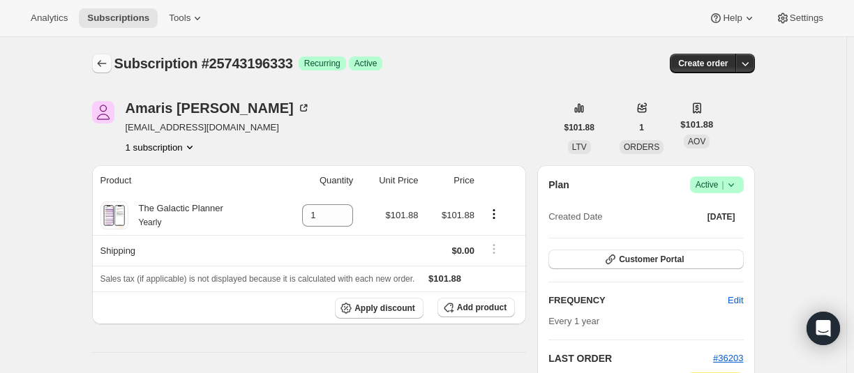
click at [98, 63] on icon "Subscriptions" at bounding box center [102, 64] width 14 height 14
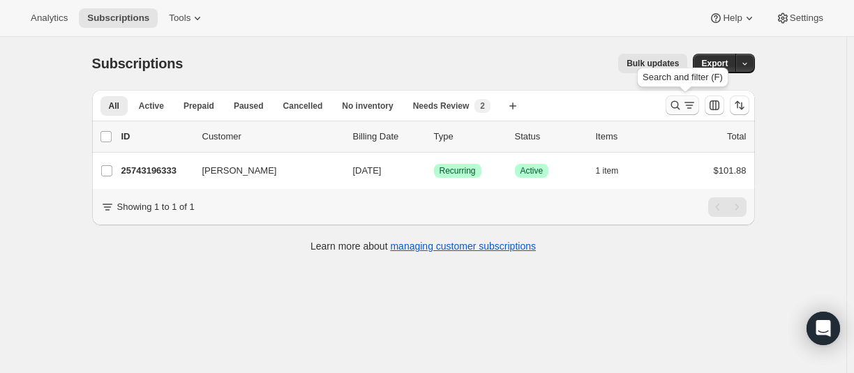
click at [676, 106] on icon "Search and filter results" at bounding box center [676, 105] width 14 height 14
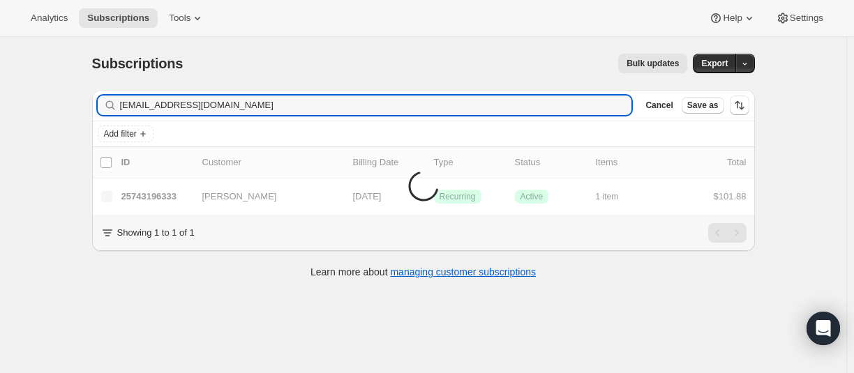
type input "[EMAIL_ADDRESS][DOMAIN_NAME]"
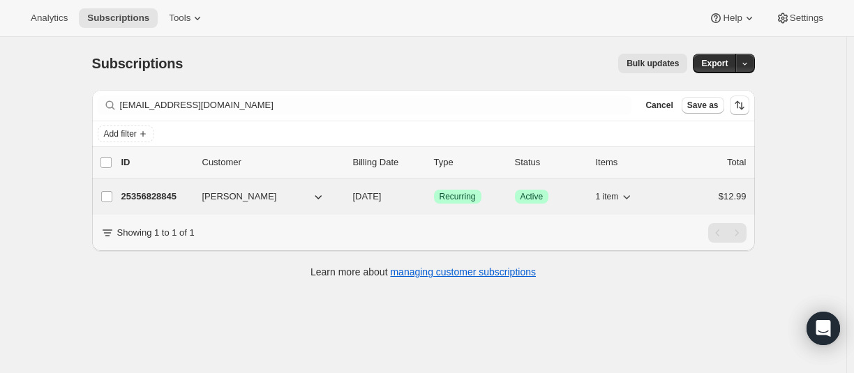
click at [164, 195] on p "25356828845" at bounding box center [156, 197] width 70 height 14
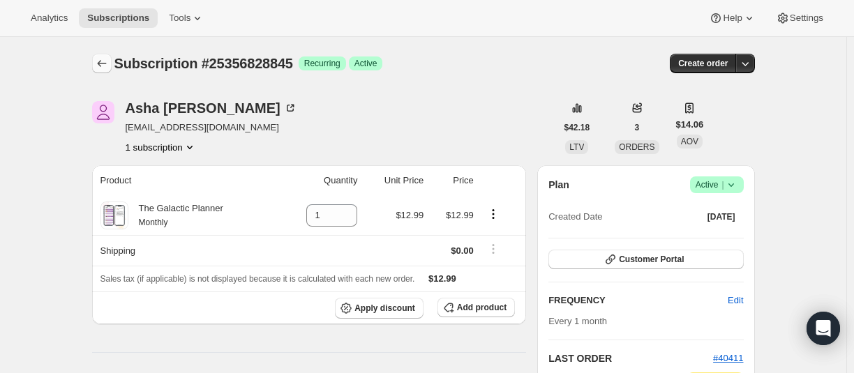
click at [112, 64] on button "Subscriptions" at bounding box center [102, 64] width 20 height 20
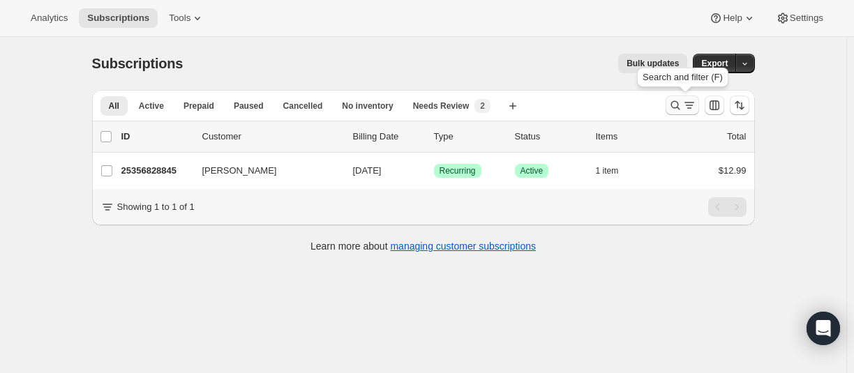
click at [680, 107] on icon "Search and filter results" at bounding box center [676, 105] width 14 height 14
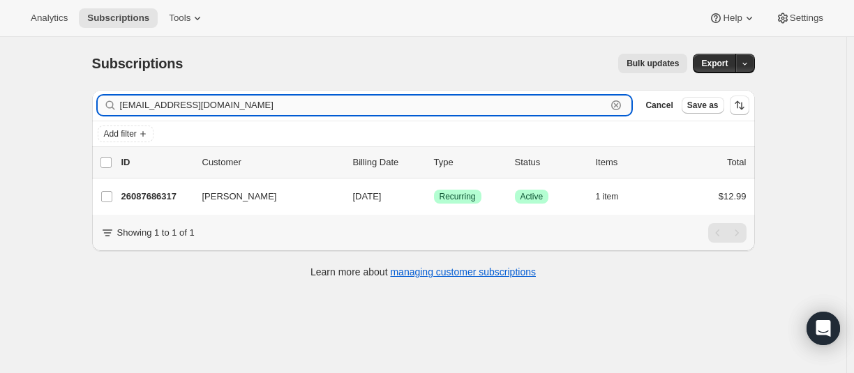
click at [249, 110] on input "[EMAIL_ADDRESS][DOMAIN_NAME]" at bounding box center [363, 106] width 487 height 20
click at [194, 109] on input "[EMAIL_ADDRESS][DOMAIN_NAME]" at bounding box center [363, 106] width 487 height 20
paste input "[EMAIL_ADDRESS]"
drag, startPoint x: 226, startPoint y: 109, endPoint x: 53, endPoint y: 139, distance: 175.7
click at [225, 109] on input "[EMAIL_ADDRESS][DOMAIN_NAME]" at bounding box center [363, 106] width 487 height 20
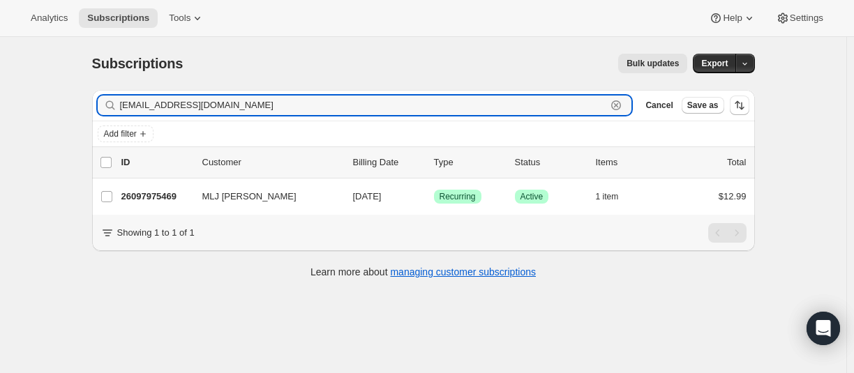
paste input "iturajwar2@g"
click at [148, 108] on input "[EMAIL_ADDRESS][DOMAIN_NAME]" at bounding box center [363, 106] width 487 height 20
paste input "farahsuroor"
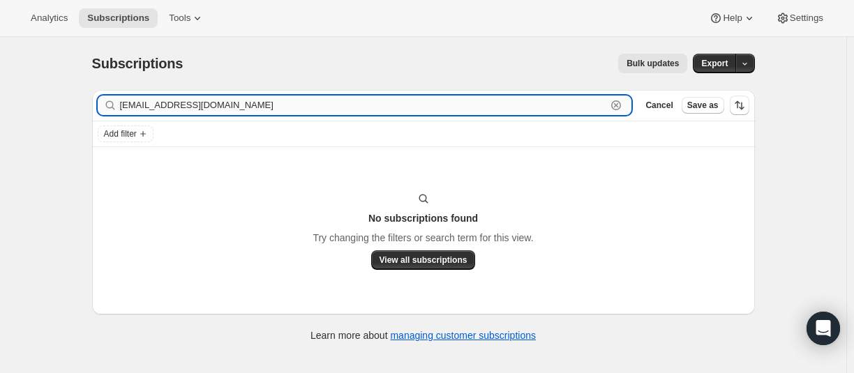
click at [168, 107] on input "[EMAIL_ADDRESS][DOMAIN_NAME]" at bounding box center [363, 106] width 487 height 20
paste input "26826473645"
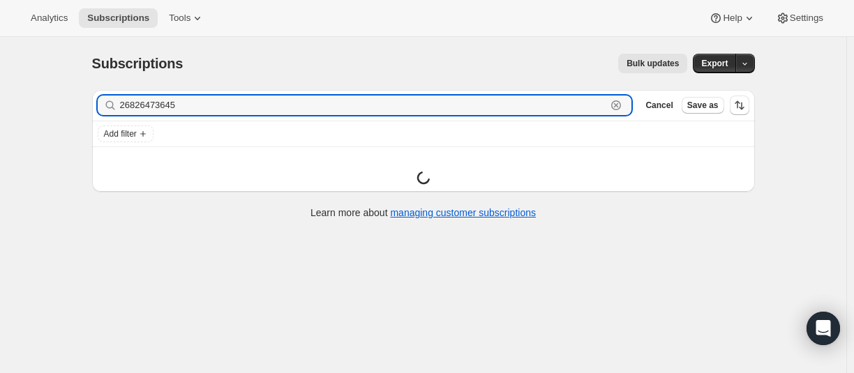
type input "26826473645"
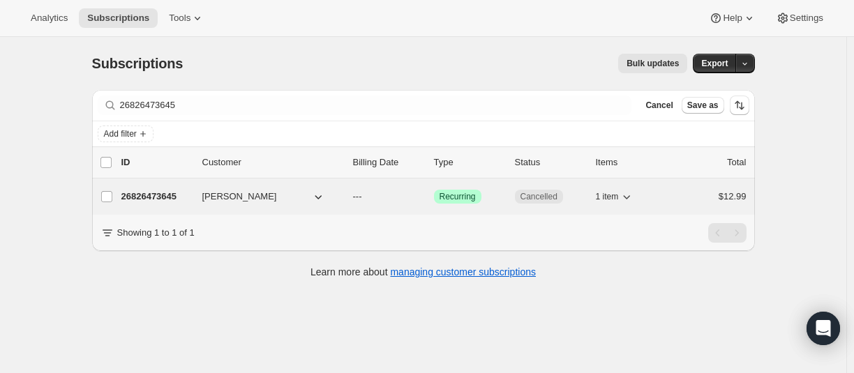
click at [172, 198] on p "26826473645" at bounding box center [156, 197] width 70 height 14
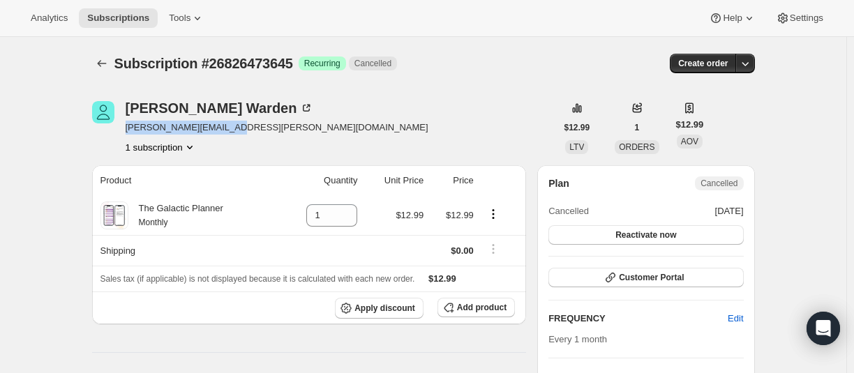
drag, startPoint x: 125, startPoint y: 127, endPoint x: 246, endPoint y: 127, distance: 121.5
click at [246, 127] on div "[PERSON_NAME] [PERSON_NAME][EMAIL_ADDRESS][PERSON_NAME][DOMAIN_NAME] 1 subscrip…" at bounding box center [324, 127] width 464 height 53
copy span "[PERSON_NAME][EMAIL_ADDRESS][PERSON_NAME][DOMAIN_NAME]"
click at [109, 65] on icon "Subscriptions" at bounding box center [102, 64] width 14 height 14
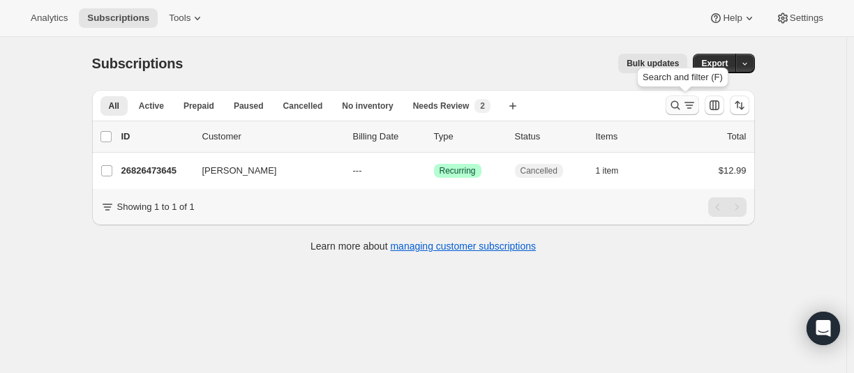
click at [676, 107] on icon "Search and filter results" at bounding box center [675, 105] width 9 height 9
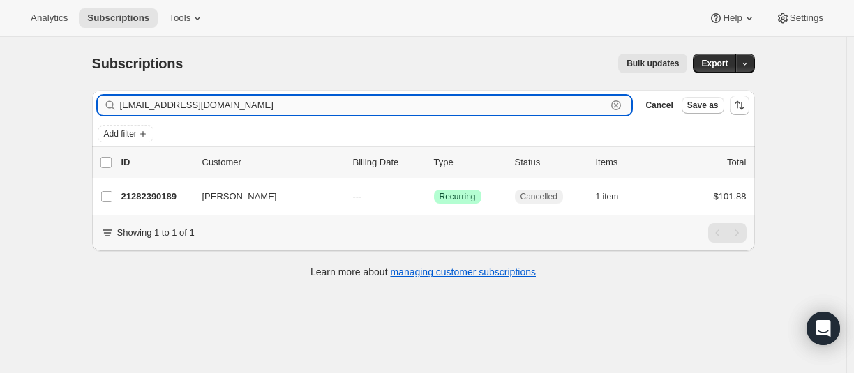
click at [153, 112] on input "[EMAIL_ADDRESS][DOMAIN_NAME]" at bounding box center [363, 106] width 487 height 20
paste input "luann09@hot"
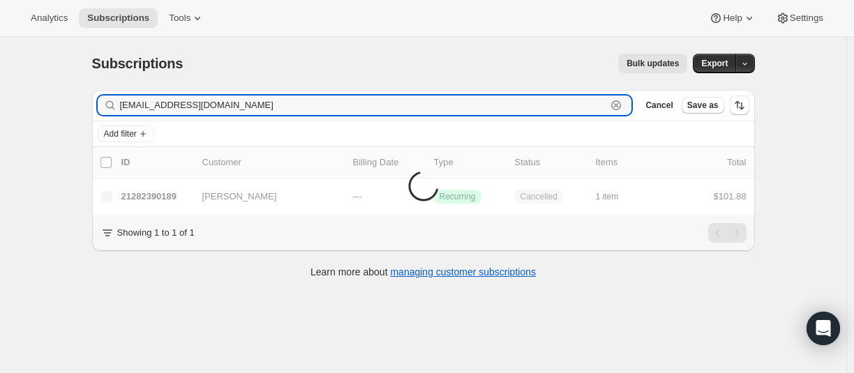
type input "[EMAIL_ADDRESS][DOMAIN_NAME]"
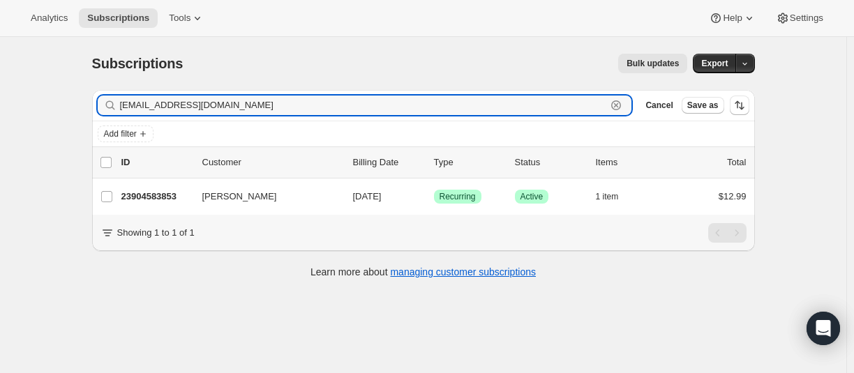
drag, startPoint x: 209, startPoint y: 103, endPoint x: 179, endPoint y: 87, distance: 34.0
click at [211, 103] on input "[EMAIL_ADDRESS][DOMAIN_NAME]" at bounding box center [363, 106] width 487 height 20
click at [213, 102] on input "[EMAIL_ADDRESS][DOMAIN_NAME]" at bounding box center [363, 106] width 487 height 20
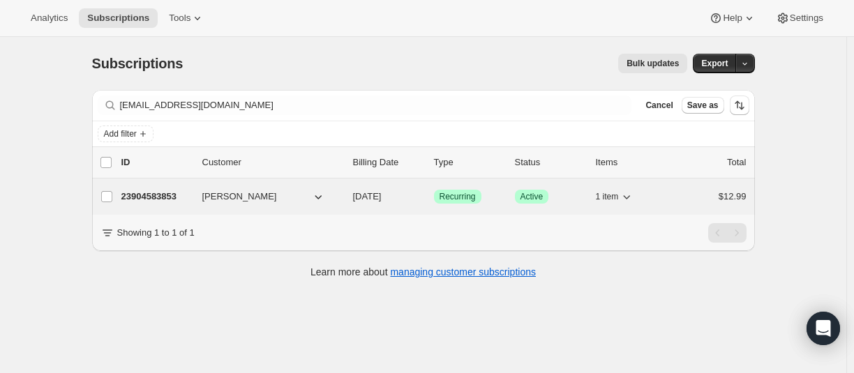
click at [159, 196] on p "23904583853" at bounding box center [156, 197] width 70 height 14
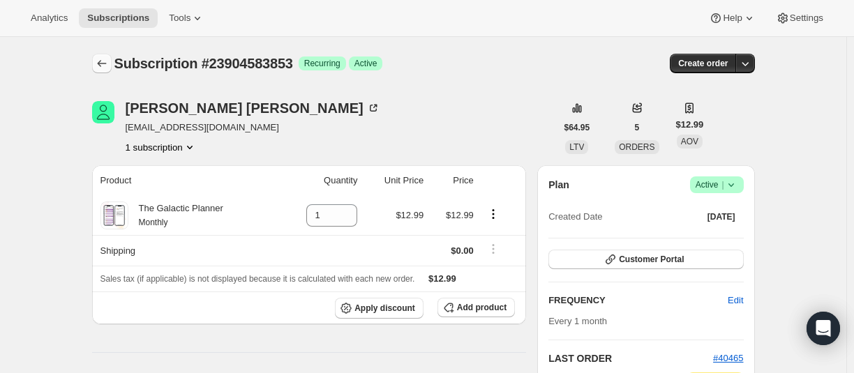
click at [107, 62] on icon "Subscriptions" at bounding box center [102, 64] width 14 height 14
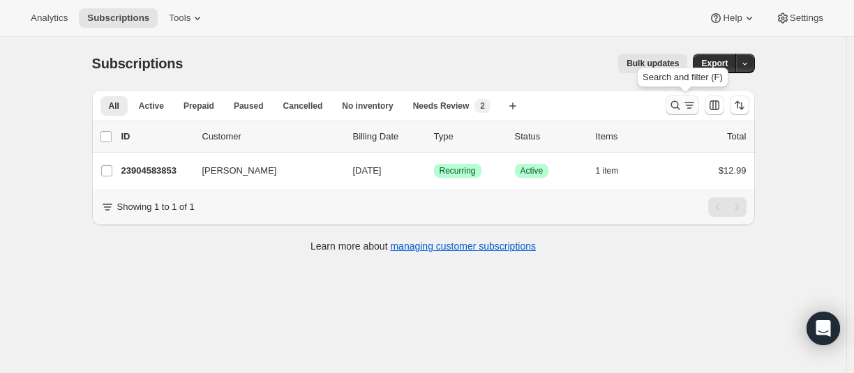
click at [676, 107] on icon "Search and filter results" at bounding box center [675, 105] width 9 height 9
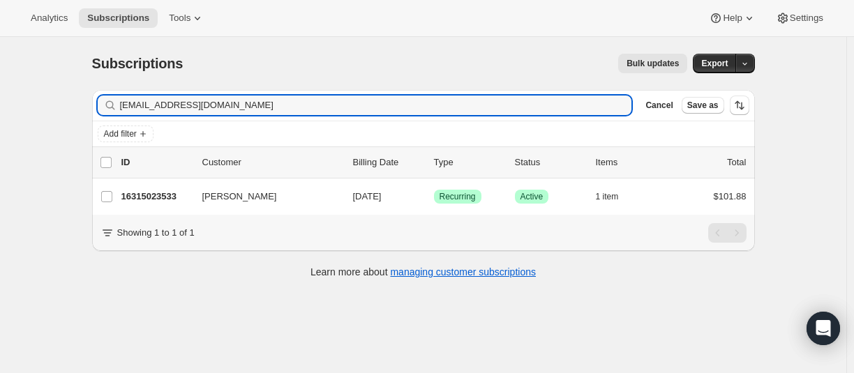
type input "[EMAIL_ADDRESS][DOMAIN_NAME]"
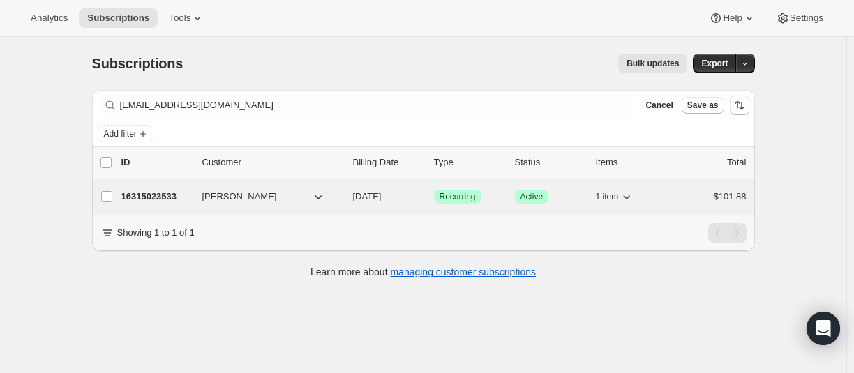
click at [149, 198] on p "16315023533" at bounding box center [156, 197] width 70 height 14
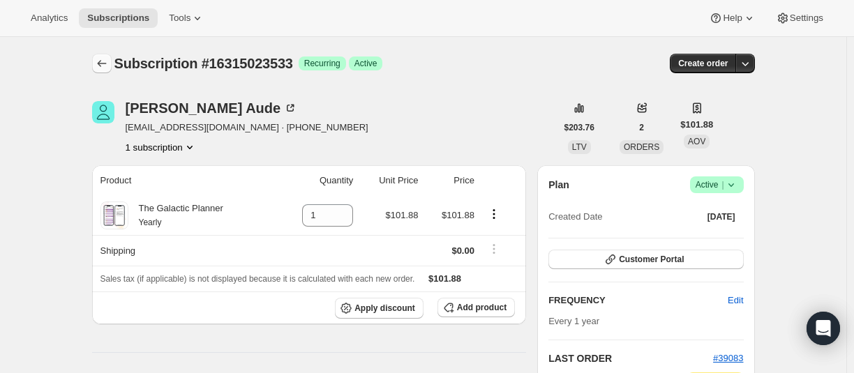
click at [106, 59] on icon "Subscriptions" at bounding box center [102, 64] width 14 height 14
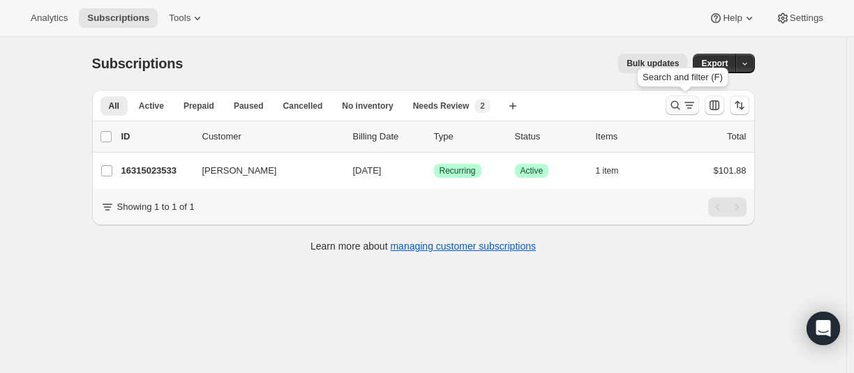
click at [672, 107] on icon "Search and filter results" at bounding box center [676, 105] width 14 height 14
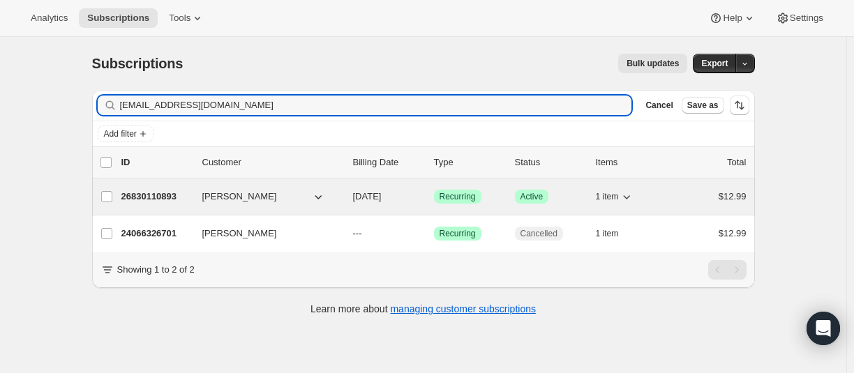
type input "[EMAIL_ADDRESS][DOMAIN_NAME]"
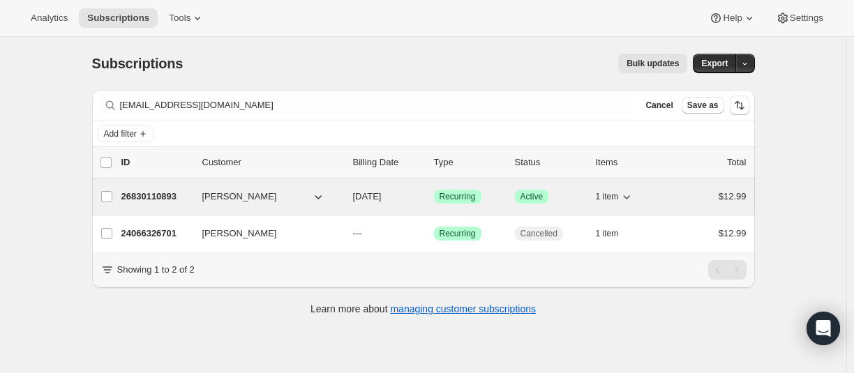
click at [146, 198] on p "26830110893" at bounding box center [156, 197] width 70 height 14
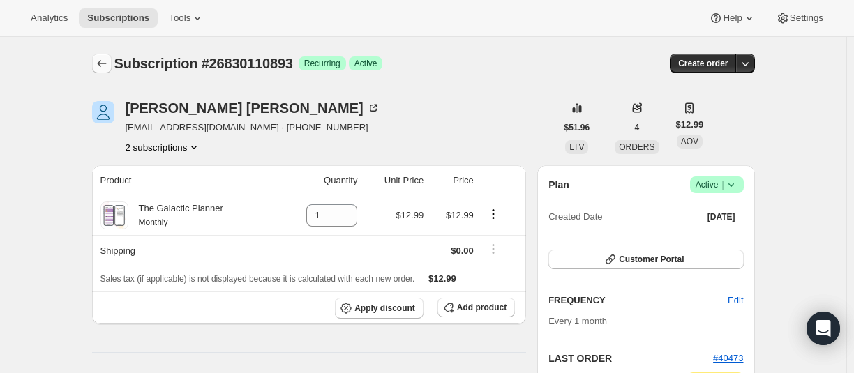
click at [108, 62] on icon "Subscriptions" at bounding box center [102, 64] width 14 height 14
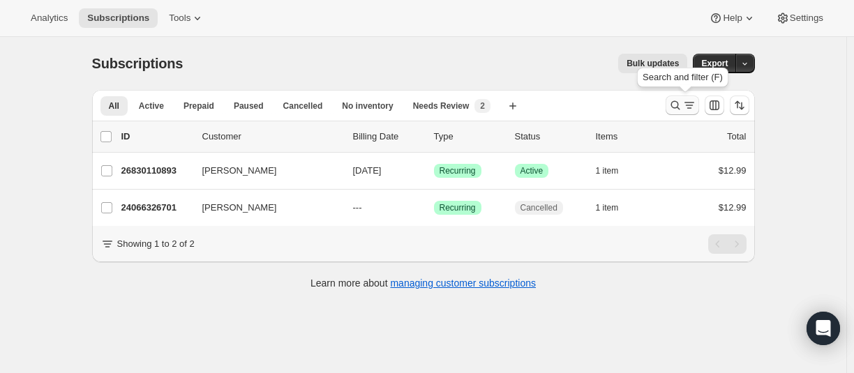
click at [677, 109] on icon "Search and filter results" at bounding box center [676, 105] width 14 height 14
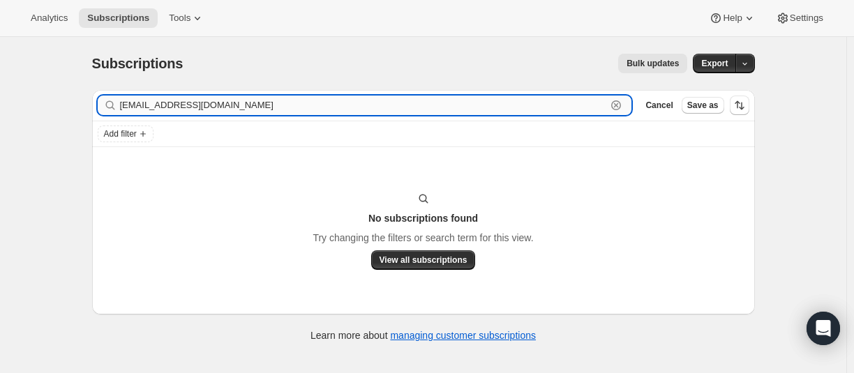
click at [238, 107] on input "[EMAIL_ADDRESS][DOMAIN_NAME]" at bounding box center [363, 106] width 487 height 20
click at [138, 110] on input "[EMAIL_ADDRESS][DOMAIN_NAME]" at bounding box center [363, 106] width 487 height 20
paste input "mzstella888"
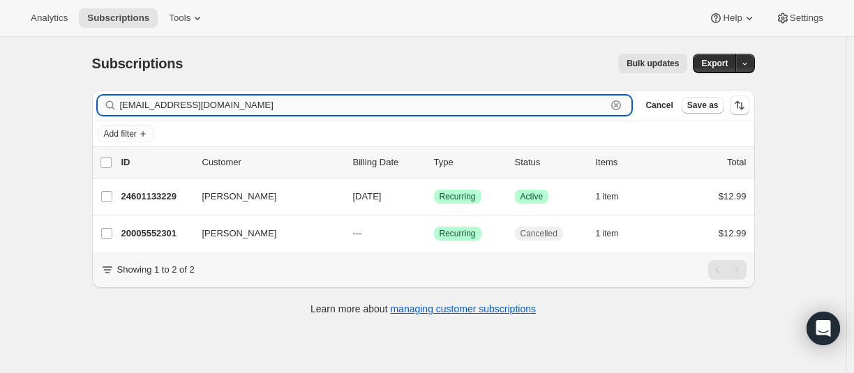
click at [213, 110] on input "[EMAIL_ADDRESS][DOMAIN_NAME]" at bounding box center [363, 106] width 487 height 20
paste input "soulandspirit555"
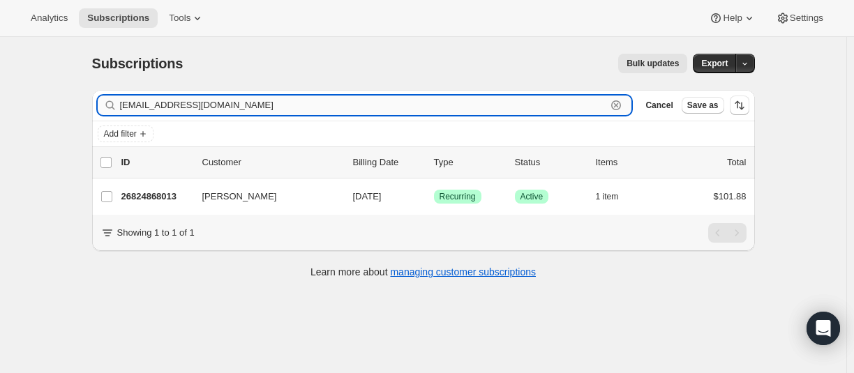
click at [259, 110] on input "[EMAIL_ADDRESS][DOMAIN_NAME]" at bounding box center [363, 106] width 487 height 20
paste input "emilsjonins"
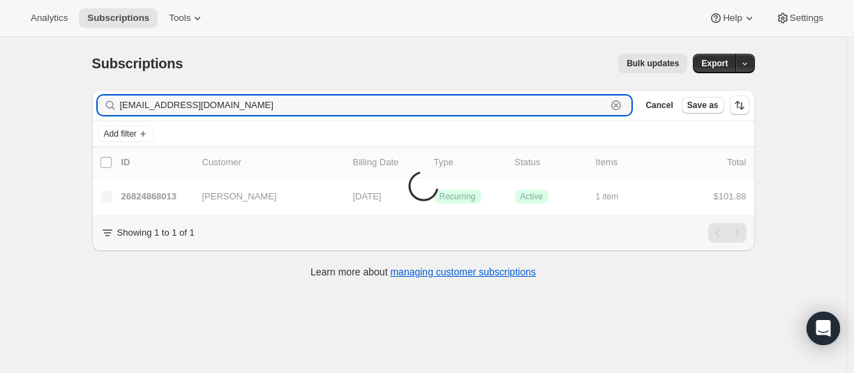
type input "[EMAIL_ADDRESS][DOMAIN_NAME]"
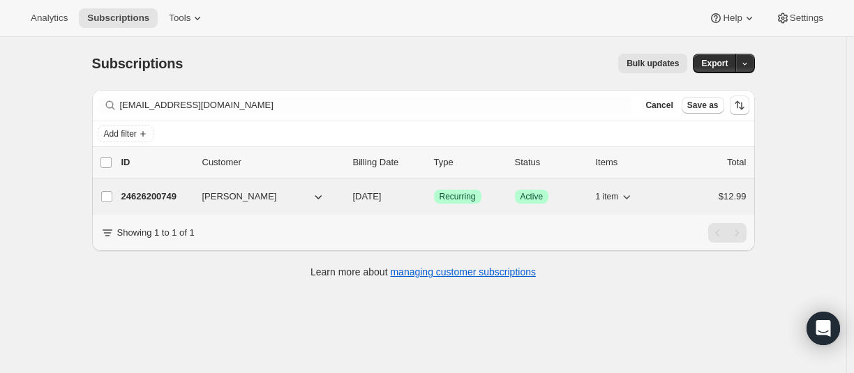
click at [140, 195] on p "24626200749" at bounding box center [156, 197] width 70 height 14
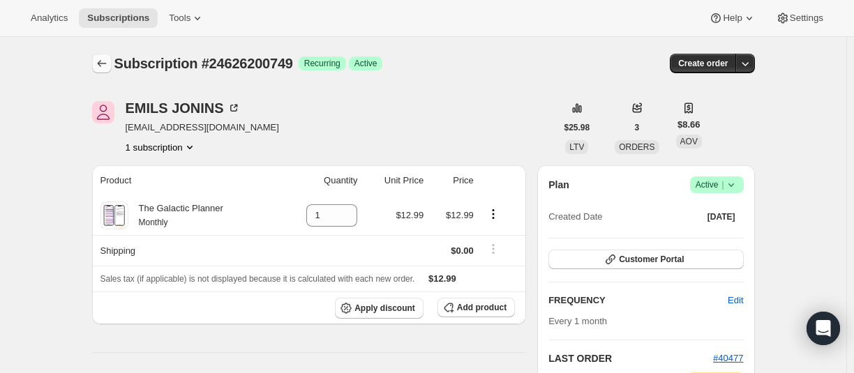
click at [102, 66] on icon "Subscriptions" at bounding box center [102, 64] width 14 height 14
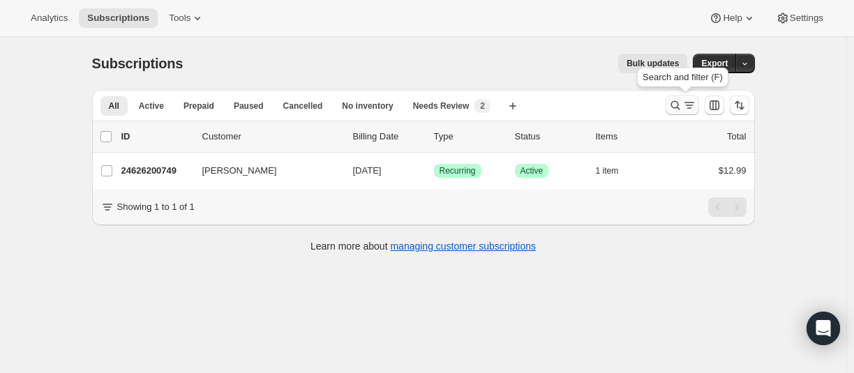
click at [674, 103] on icon "Search and filter results" at bounding box center [676, 105] width 14 height 14
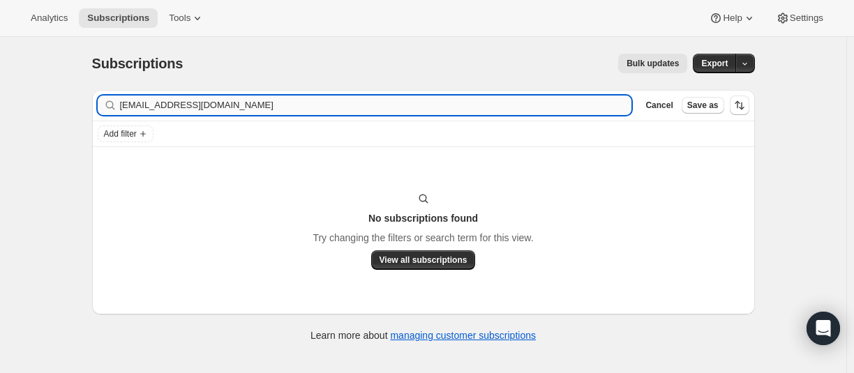
click at [228, 104] on input "[EMAIL_ADDRESS][DOMAIN_NAME]" at bounding box center [376, 106] width 512 height 20
click at [163, 111] on input "[EMAIL_ADDRESS][DOMAIN_NAME]" at bounding box center [363, 106] width 487 height 20
paste input "[PERSON_NAME][EMAIL_ADDRESS][PERSON_NAME][DOMAIN_NAME]"
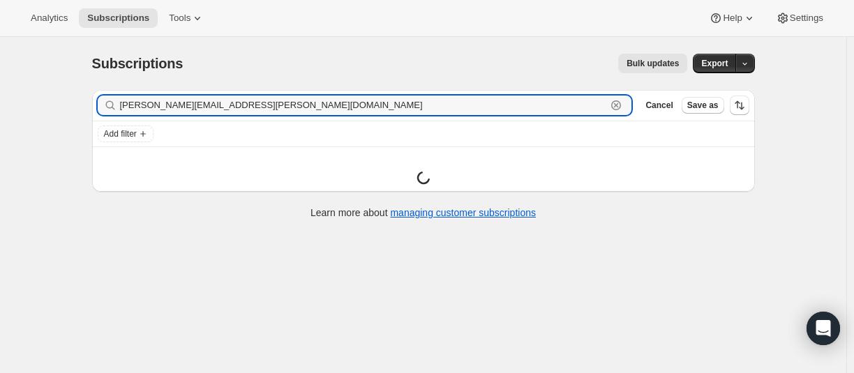
type input "[PERSON_NAME][EMAIL_ADDRESS][PERSON_NAME][DOMAIN_NAME]"
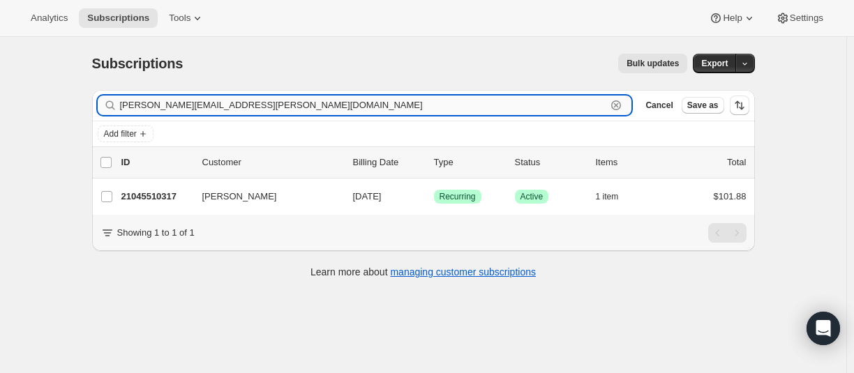
click at [223, 105] on input "[PERSON_NAME][EMAIL_ADDRESS][PERSON_NAME][DOMAIN_NAME]" at bounding box center [363, 106] width 487 height 20
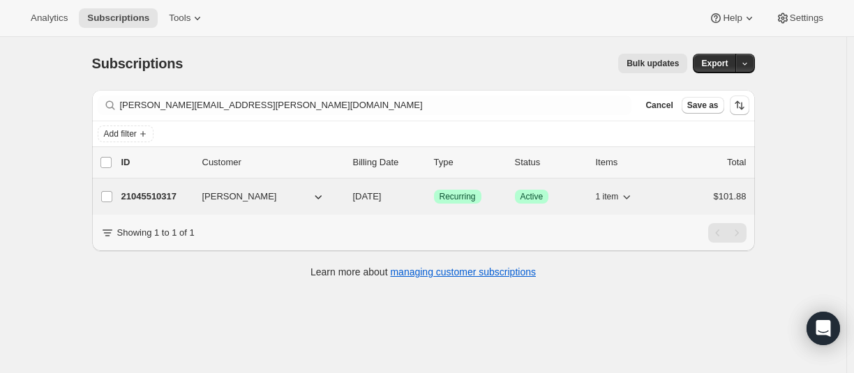
click at [165, 197] on p "21045510317" at bounding box center [156, 197] width 70 height 14
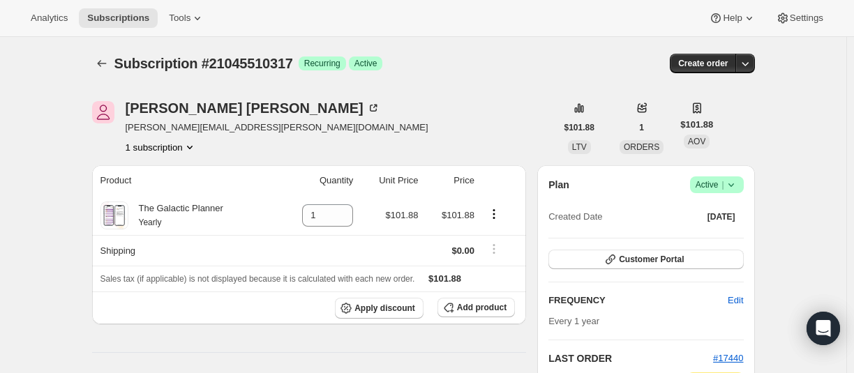
click at [739, 184] on icon at bounding box center [732, 185] width 14 height 14
click at [716, 228] on button "Cancel subscription" at bounding box center [714, 236] width 87 height 22
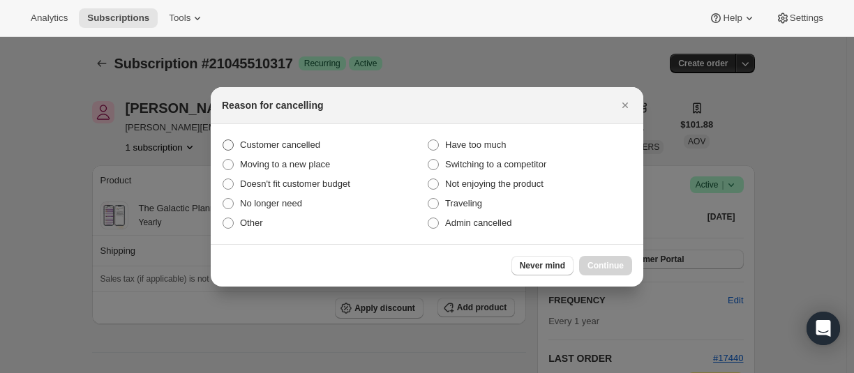
click at [276, 146] on span "Customer cancelled" at bounding box center [280, 145] width 80 height 10
click at [223, 140] on input "Customer cancelled" at bounding box center [223, 140] width 1 height 1
radio input "true"
click at [597, 267] on span "Continue" at bounding box center [606, 265] width 36 height 11
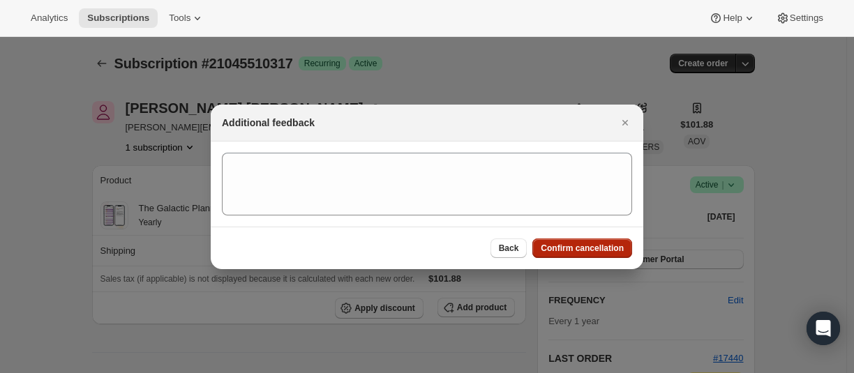
click at [588, 253] on span "Confirm cancellation" at bounding box center [582, 248] width 83 height 11
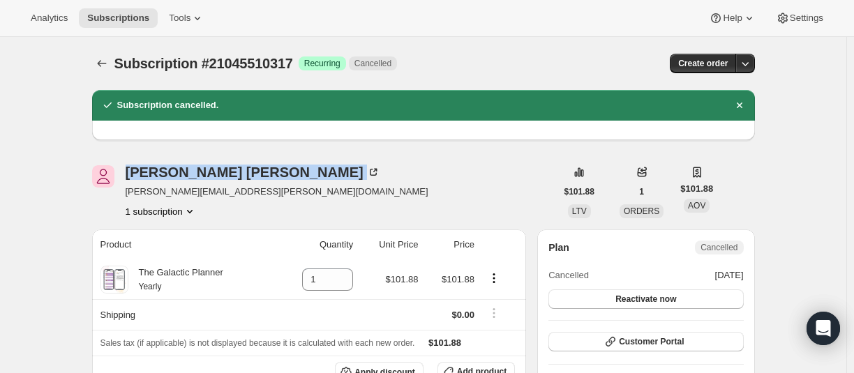
drag, startPoint x: 122, startPoint y: 175, endPoint x: 169, endPoint y: 181, distance: 47.2
click at [222, 179] on div "[PERSON_NAME] [PERSON_NAME][EMAIL_ADDRESS][PERSON_NAME][DOMAIN_NAME] 1 subscrip…" at bounding box center [324, 191] width 464 height 53
copy div "[PERSON_NAME]"
click at [105, 59] on icon "Subscriptions" at bounding box center [102, 64] width 14 height 14
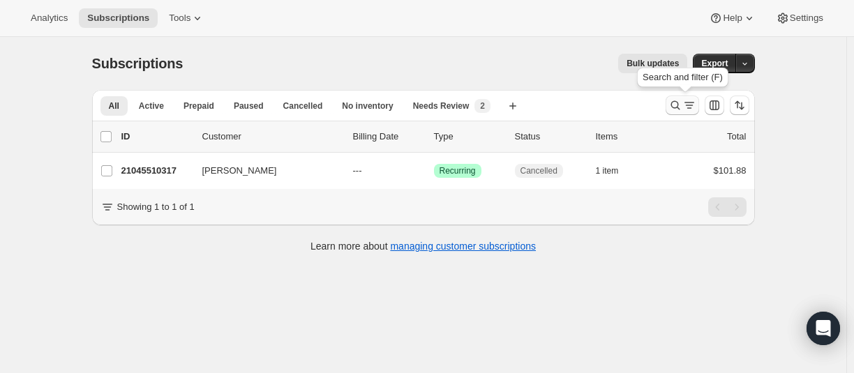
click at [674, 103] on icon "Search and filter results" at bounding box center [676, 105] width 14 height 14
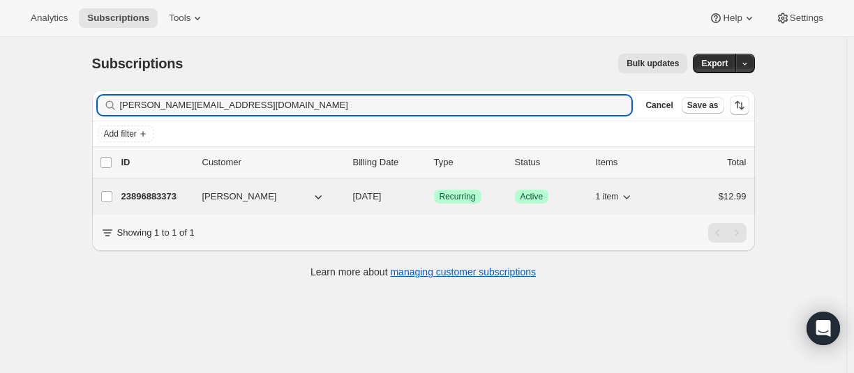
type input "[PERSON_NAME][EMAIL_ADDRESS][DOMAIN_NAME]"
click at [152, 198] on p "23896883373" at bounding box center [156, 197] width 70 height 14
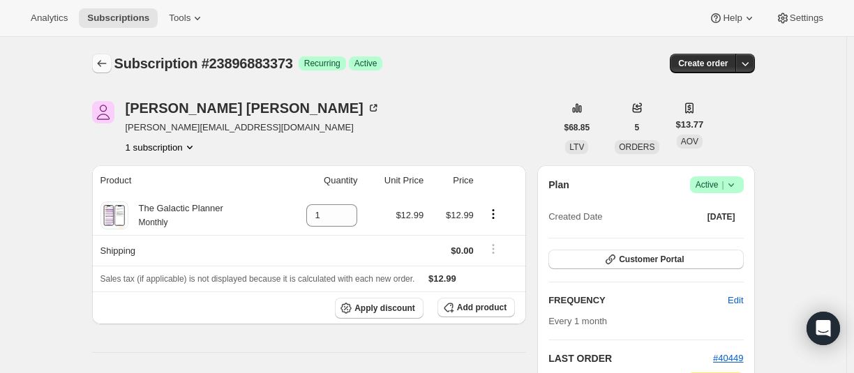
click at [109, 61] on icon "Subscriptions" at bounding box center [102, 64] width 14 height 14
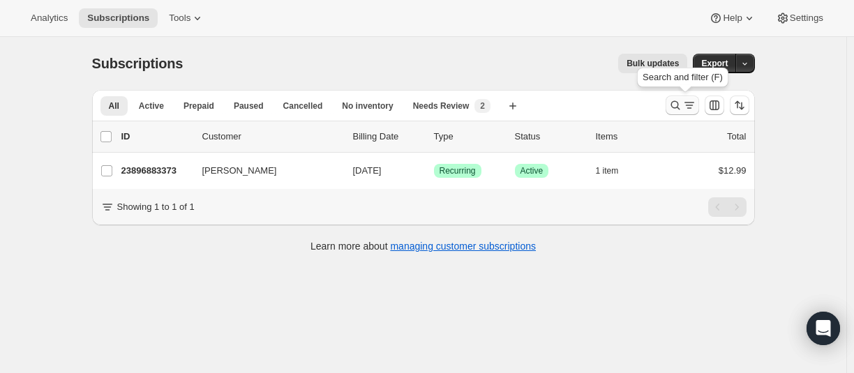
click at [676, 102] on icon "Search and filter results" at bounding box center [676, 105] width 14 height 14
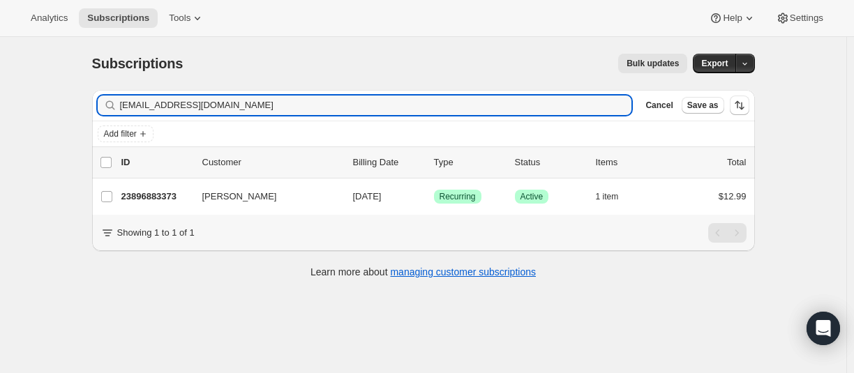
type input "[EMAIL_ADDRESS][DOMAIN_NAME]"
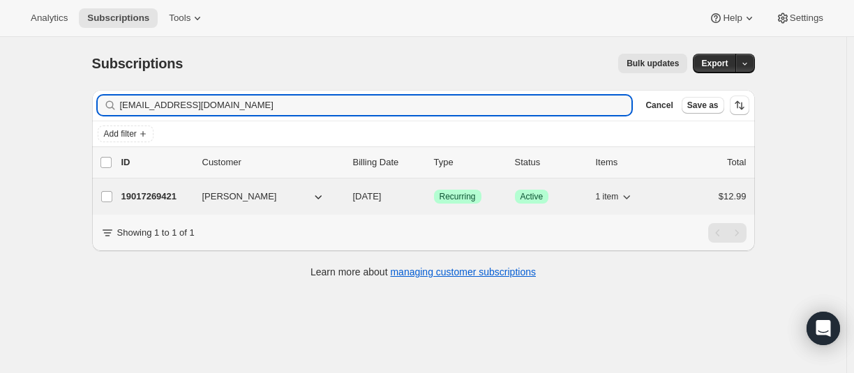
click at [156, 195] on p "19017269421" at bounding box center [156, 197] width 70 height 14
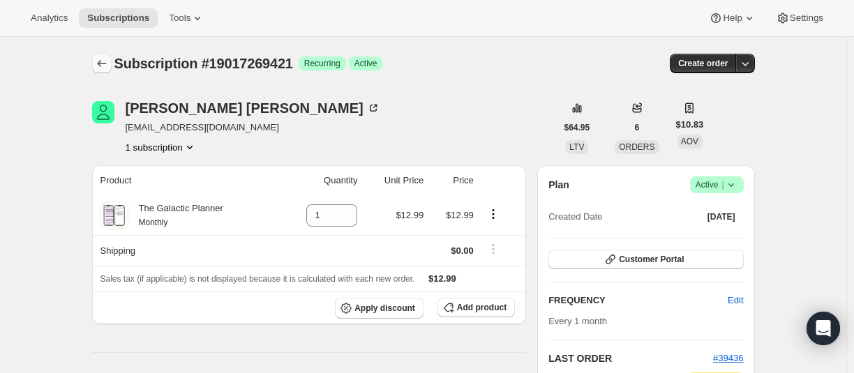
click at [102, 61] on icon "Subscriptions" at bounding box center [102, 64] width 14 height 14
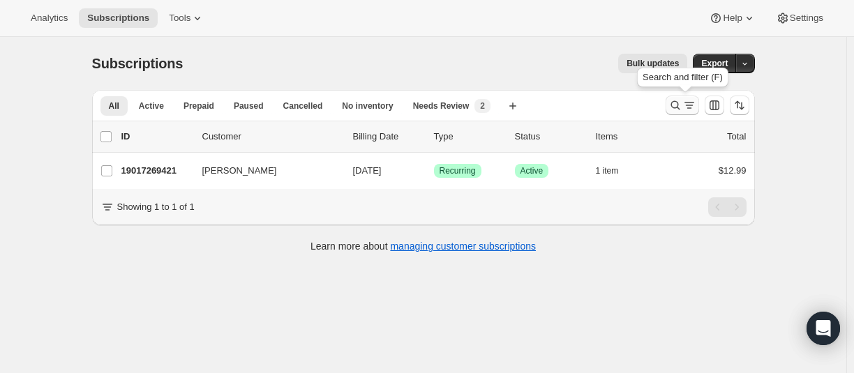
click at [676, 107] on icon "Search and filter results" at bounding box center [676, 105] width 14 height 14
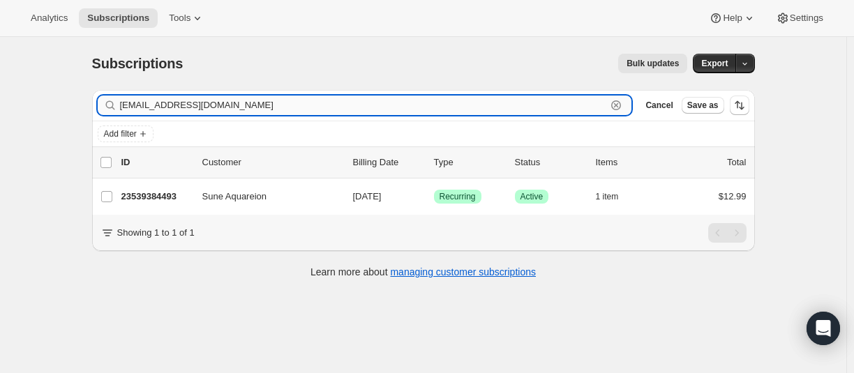
click at [152, 103] on input "[EMAIL_ADDRESS][DOMAIN_NAME]" at bounding box center [363, 106] width 487 height 20
paste input "[EMAIL_ADDRESS][DOMAIN_NAME]"
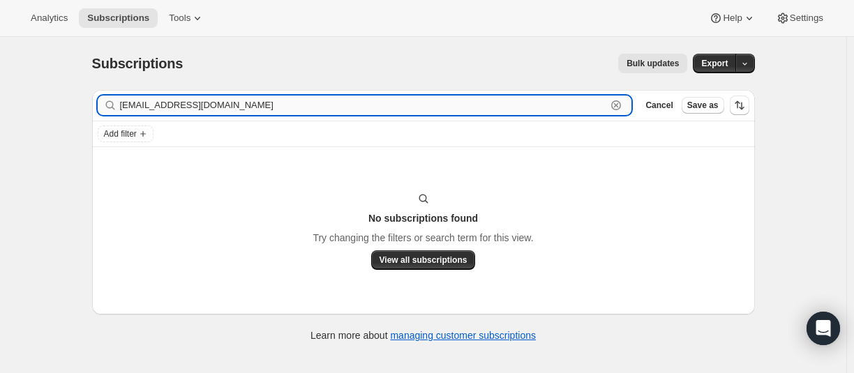
click at [175, 102] on input "[EMAIL_ADDRESS][DOMAIN_NAME]" at bounding box center [363, 106] width 487 height 20
paste input "25366659245"
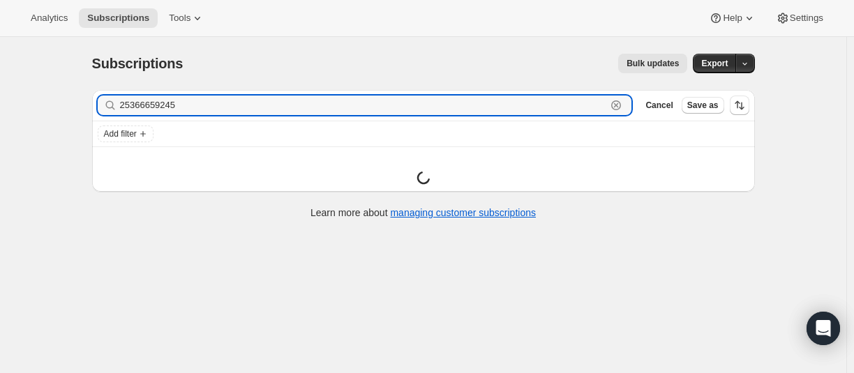
type input "25366659245"
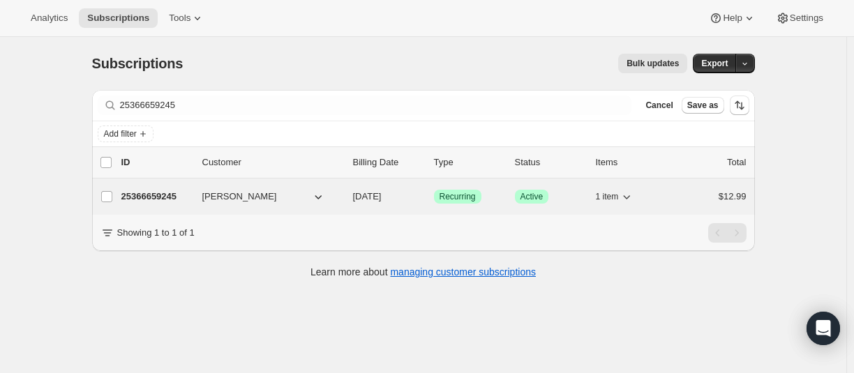
click at [173, 196] on p "25366659245" at bounding box center [156, 197] width 70 height 14
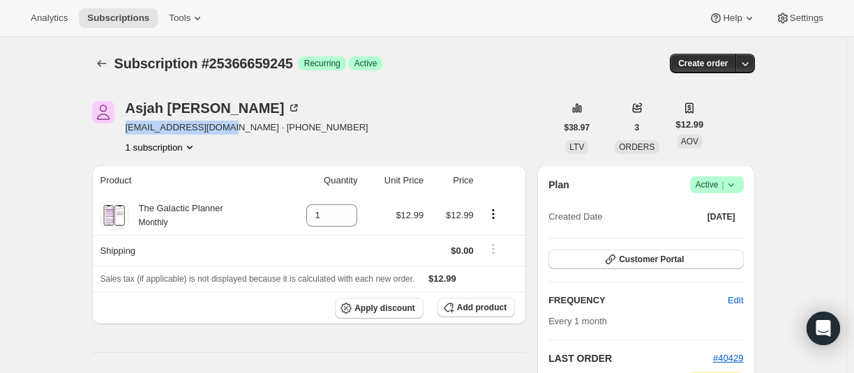
drag, startPoint x: 128, startPoint y: 127, endPoint x: 5, endPoint y: 163, distance: 128.8
click at [242, 133] on span "[EMAIL_ADDRESS][DOMAIN_NAME] · [PHONE_NUMBER]" at bounding box center [247, 128] width 243 height 14
copy span "[EMAIL_ADDRESS][DOMAIN_NAME]"
click at [109, 59] on icon "Subscriptions" at bounding box center [102, 64] width 14 height 14
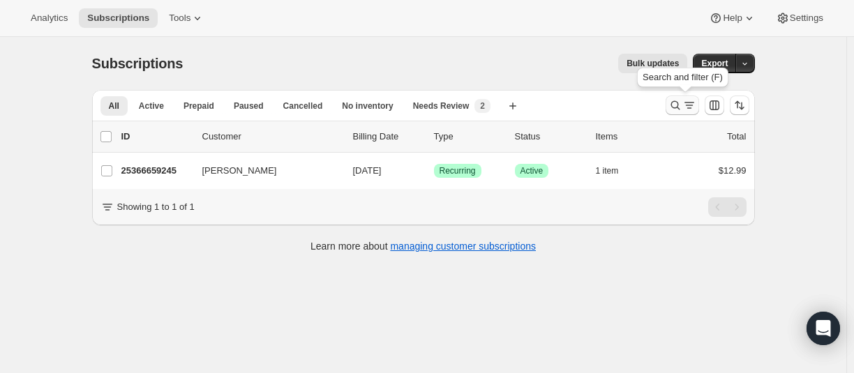
click at [676, 110] on icon "Search and filter results" at bounding box center [676, 105] width 14 height 14
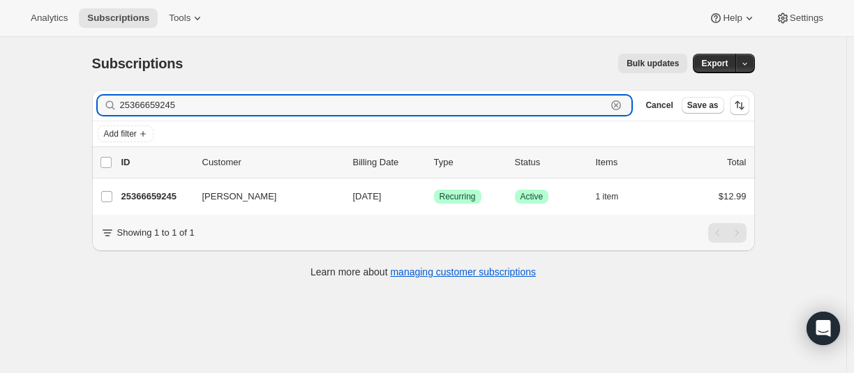
paste input "[EMAIL_ADDRESS][DOMAIN_NAME]"
type input "[EMAIL_ADDRESS][DOMAIN_NAME]"
drag, startPoint x: 195, startPoint y: 107, endPoint x: 186, endPoint y: 117, distance: 13.3
click at [195, 107] on input "[EMAIL_ADDRESS][DOMAIN_NAME]" at bounding box center [363, 106] width 487 height 20
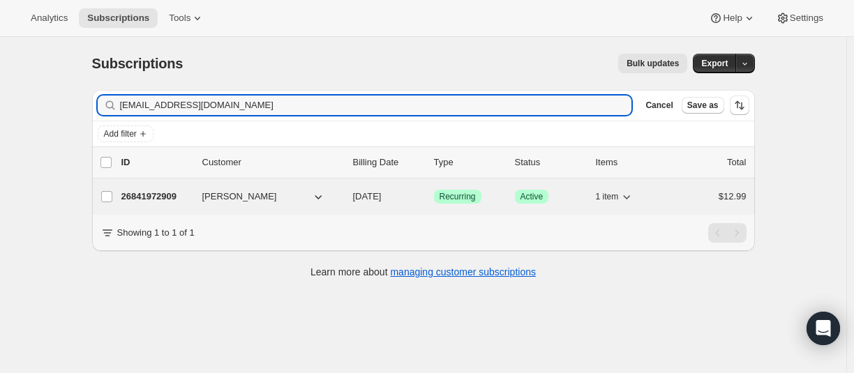
click at [165, 191] on p "26841972909" at bounding box center [156, 197] width 70 height 14
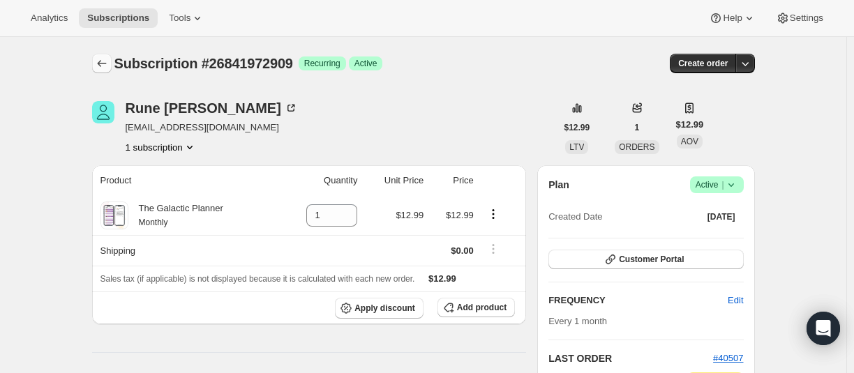
click at [103, 69] on icon "Subscriptions" at bounding box center [102, 64] width 14 height 14
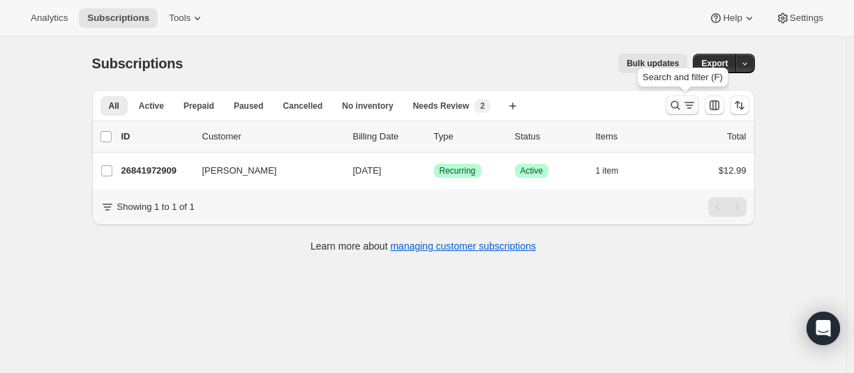
click at [680, 105] on icon "Search and filter results" at bounding box center [676, 105] width 14 height 14
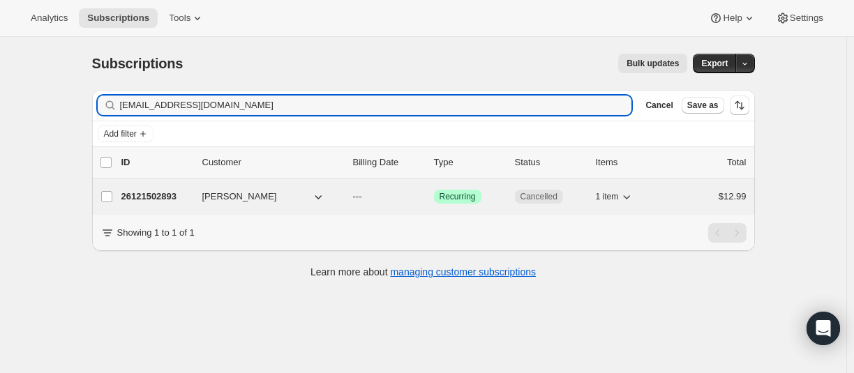
type input "[EMAIL_ADDRESS][DOMAIN_NAME]"
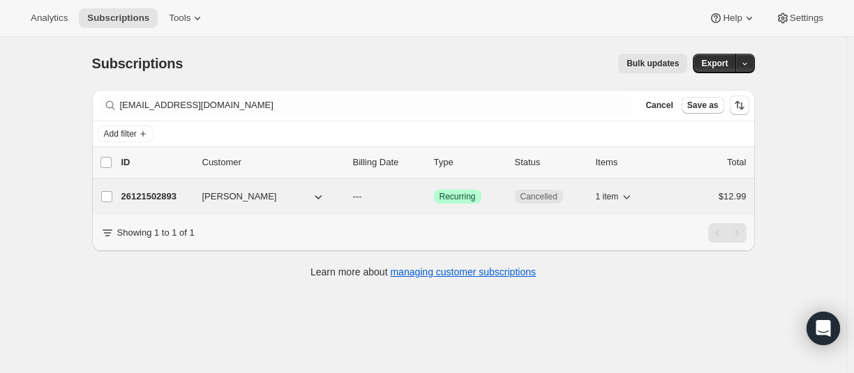
click at [155, 193] on p "26121502893" at bounding box center [156, 197] width 70 height 14
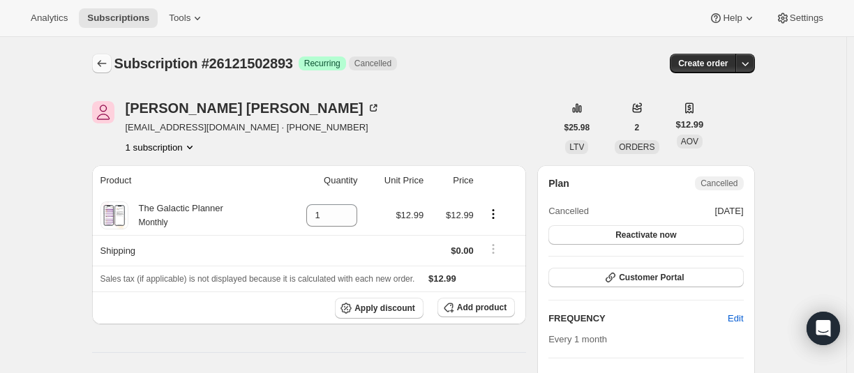
click at [99, 64] on icon "Subscriptions" at bounding box center [102, 64] width 14 height 14
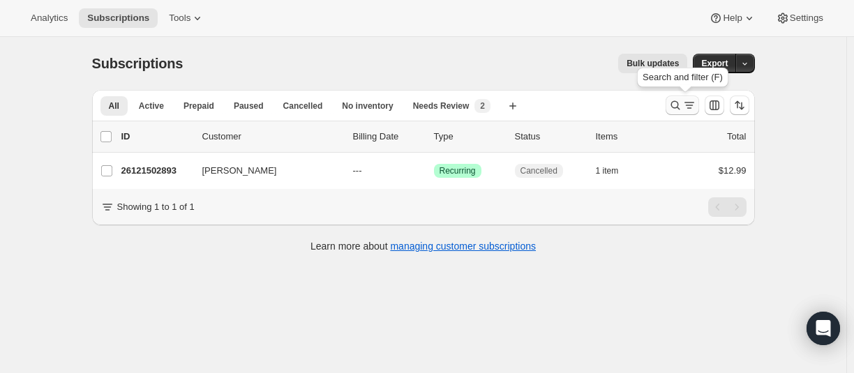
click at [678, 106] on icon "Search and filter results" at bounding box center [676, 105] width 14 height 14
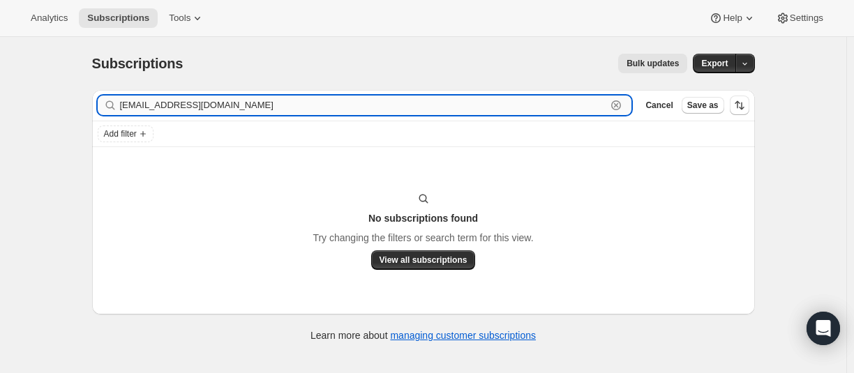
click at [156, 110] on input "[EMAIL_ADDRESS][DOMAIN_NAME]" at bounding box center [363, 106] width 487 height 20
paste input "amberkapp"
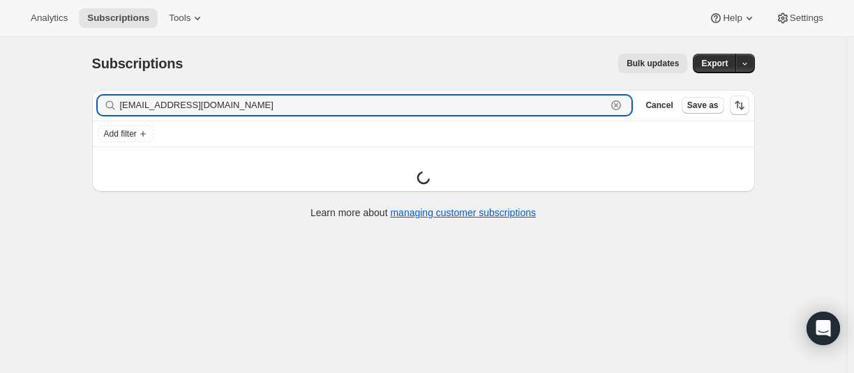
type input "[EMAIL_ADDRESS][DOMAIN_NAME]"
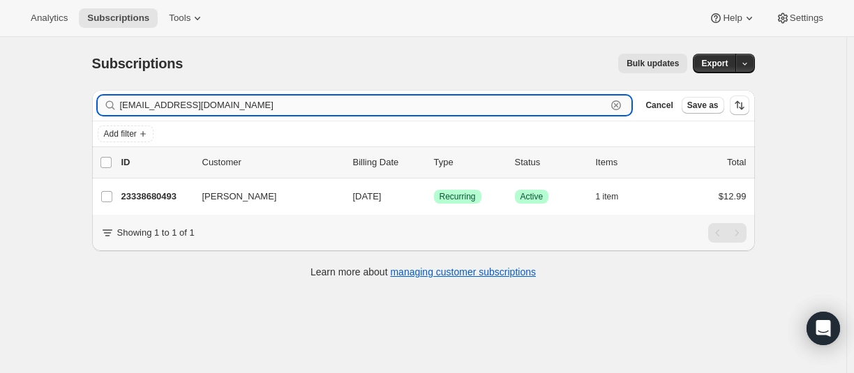
click at [205, 110] on input "[EMAIL_ADDRESS][DOMAIN_NAME]" at bounding box center [363, 106] width 487 height 20
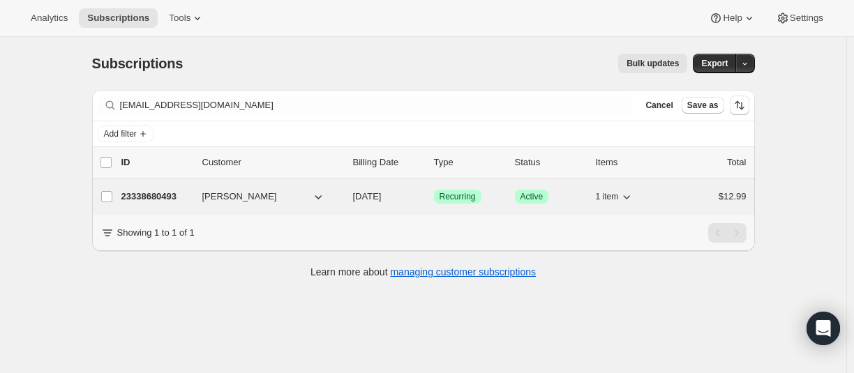
click at [169, 193] on p "23338680493" at bounding box center [156, 197] width 70 height 14
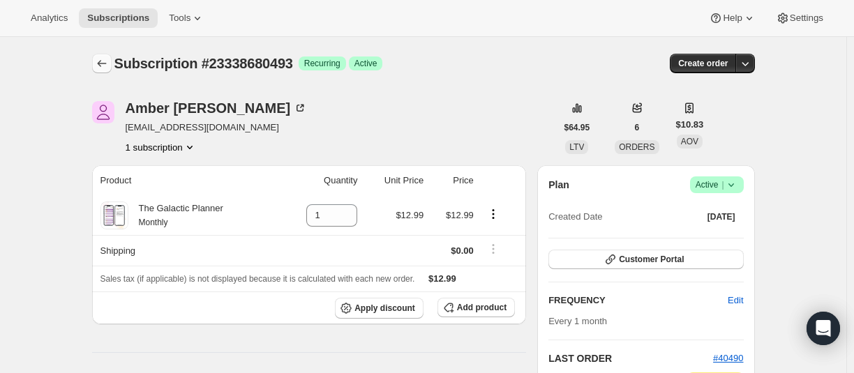
click at [100, 67] on icon "Subscriptions" at bounding box center [102, 64] width 14 height 14
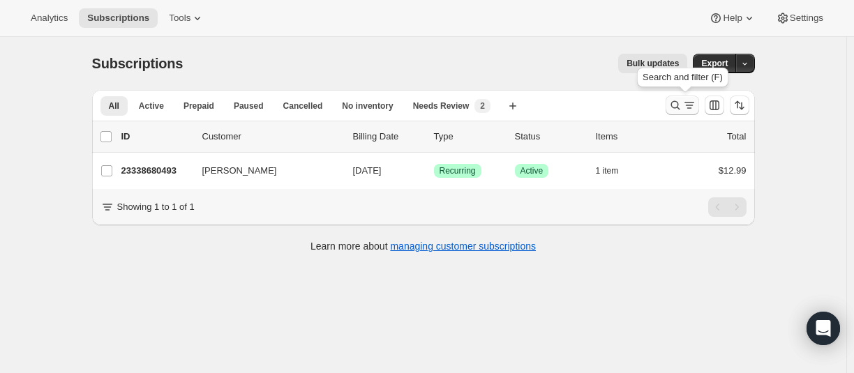
click at [675, 107] on icon "Search and filter results" at bounding box center [675, 105] width 9 height 9
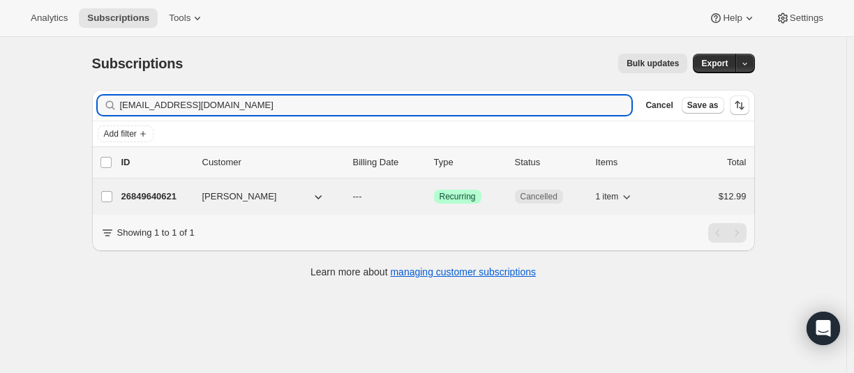
type input "[EMAIL_ADDRESS][DOMAIN_NAME]"
click at [156, 197] on p "26849640621" at bounding box center [156, 197] width 70 height 14
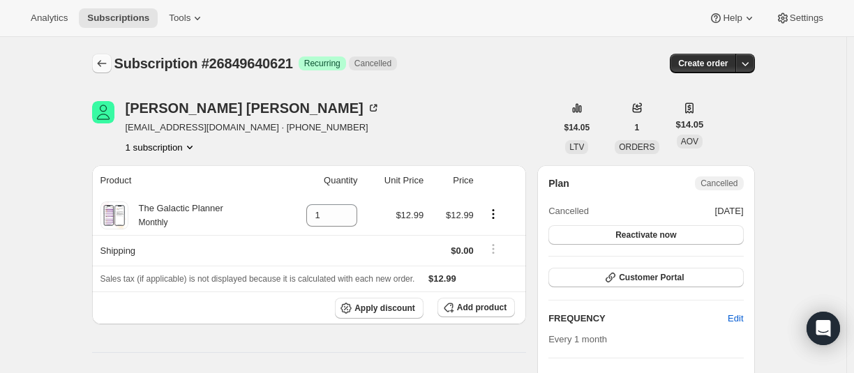
click at [109, 57] on icon "Subscriptions" at bounding box center [102, 64] width 14 height 14
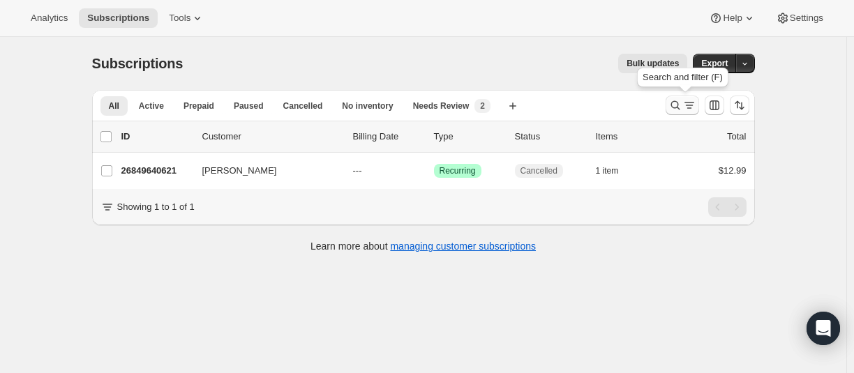
click at [669, 105] on button "Search and filter results" at bounding box center [683, 106] width 34 height 20
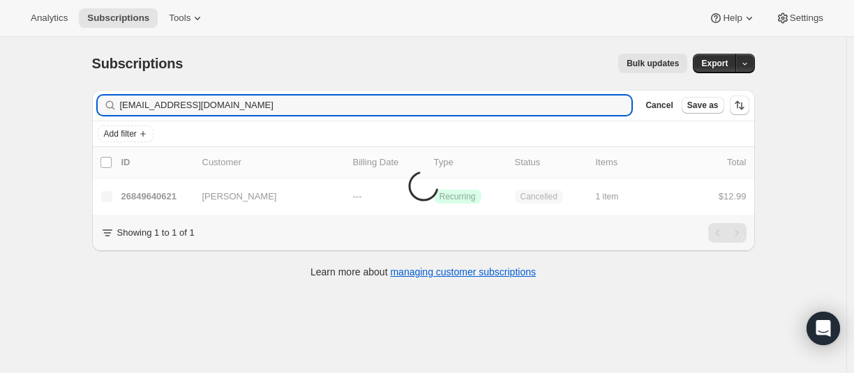
type input "[EMAIL_ADDRESS][DOMAIN_NAME]"
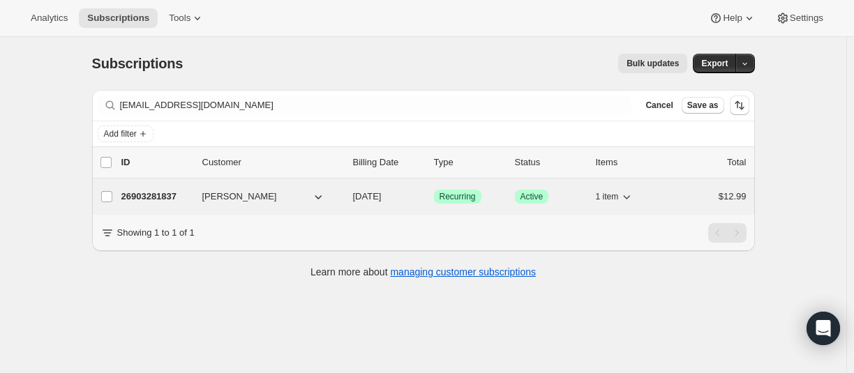
click at [158, 193] on p "26903281837" at bounding box center [156, 197] width 70 height 14
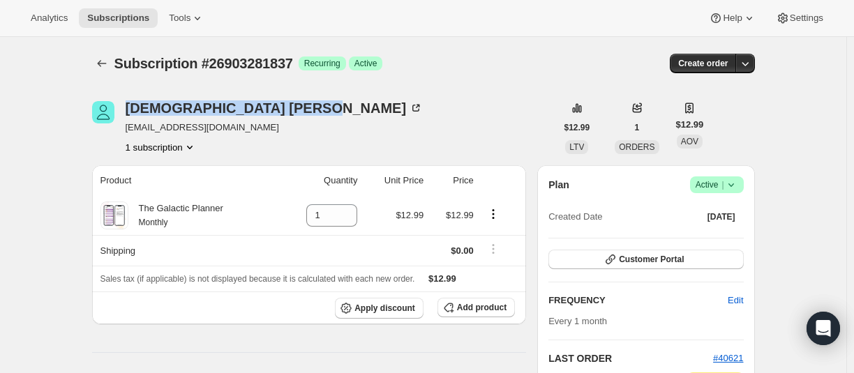
drag, startPoint x: 121, startPoint y: 105, endPoint x: 4, endPoint y: 142, distance: 122.3
click at [214, 105] on div "[PERSON_NAME] [EMAIL_ADDRESS][DOMAIN_NAME] 1 subscription" at bounding box center [324, 127] width 464 height 53
copy div "[PERSON_NAME]"
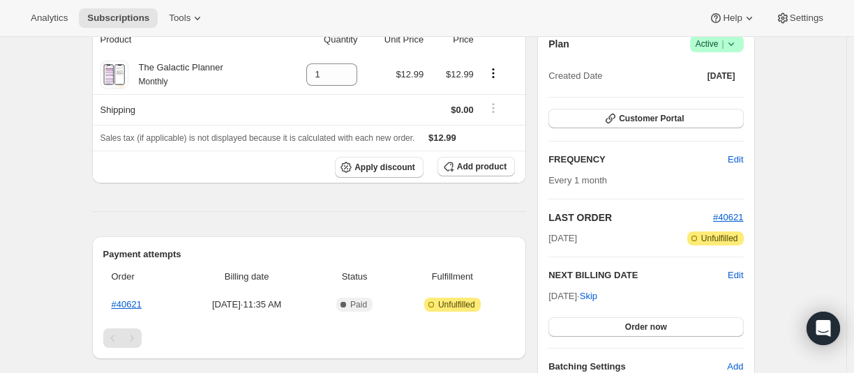
scroll to position [140, 0]
